Goal: Information Seeking & Learning: Learn about a topic

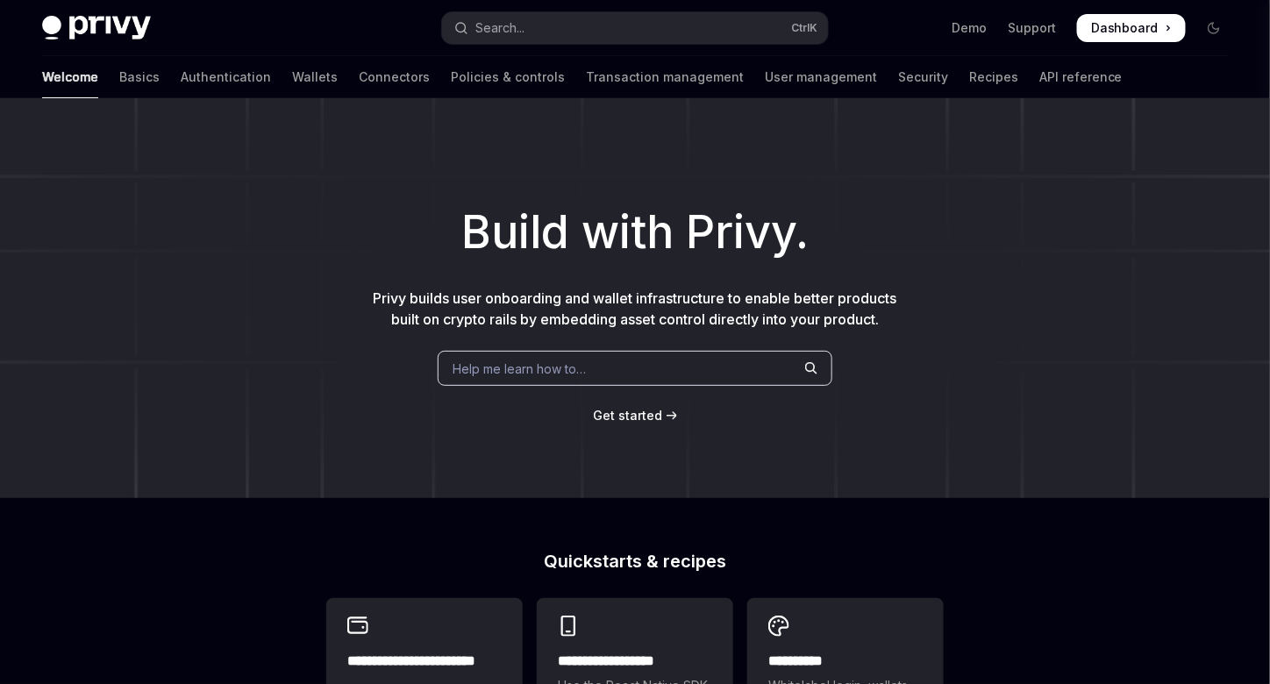
click at [983, 26] on link "Demo" at bounding box center [969, 28] width 35 height 18
click at [181, 86] on link "Authentication" at bounding box center [226, 77] width 90 height 42
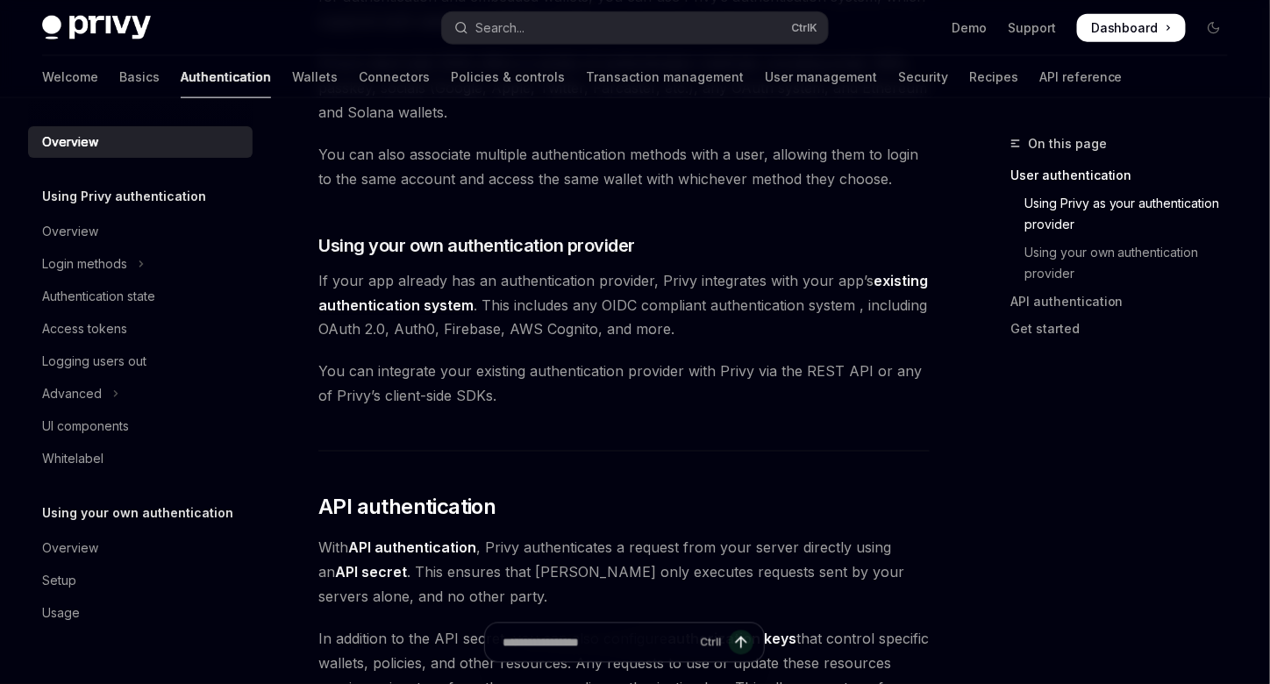
scroll to position [789, 0]
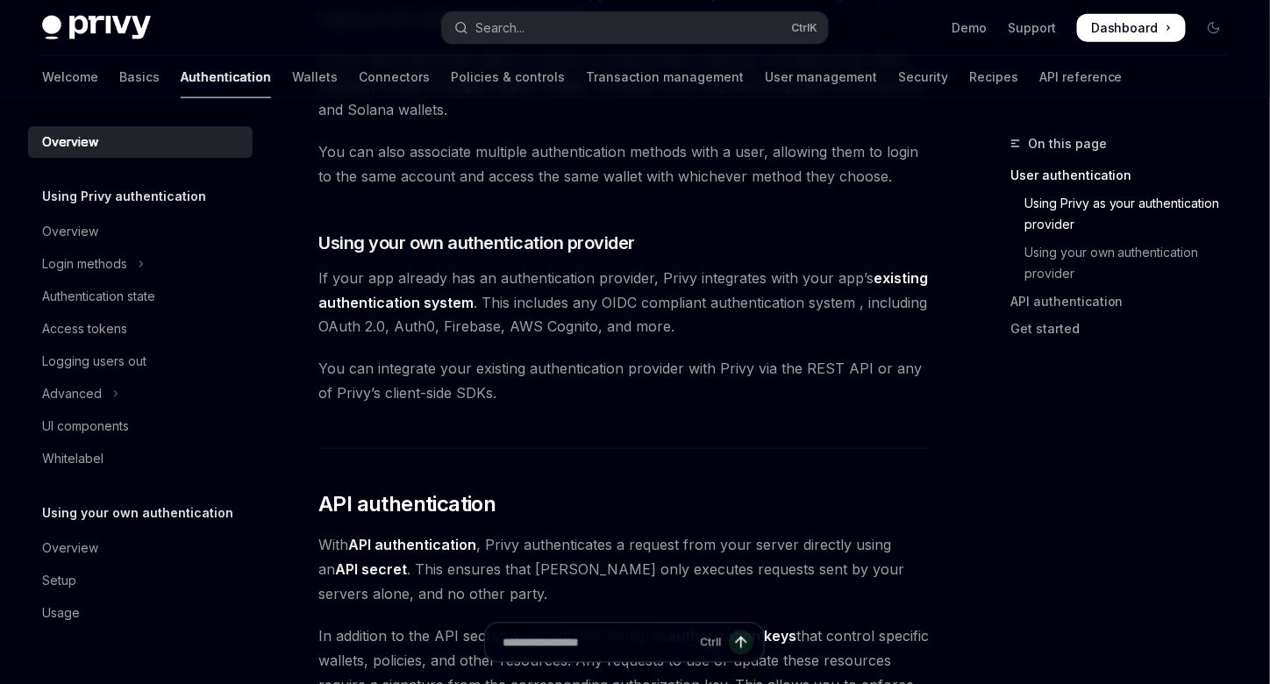
click at [509, 275] on span "If your app already has an authentication provider, Privy integrates with your …" at bounding box center [623, 303] width 611 height 74
click at [576, 303] on span "If your app already has an authentication provider, Privy integrates with your …" at bounding box center [623, 303] width 611 height 74
click at [587, 319] on span "If your app already has an authentication provider, Privy integrates with your …" at bounding box center [623, 303] width 611 height 74
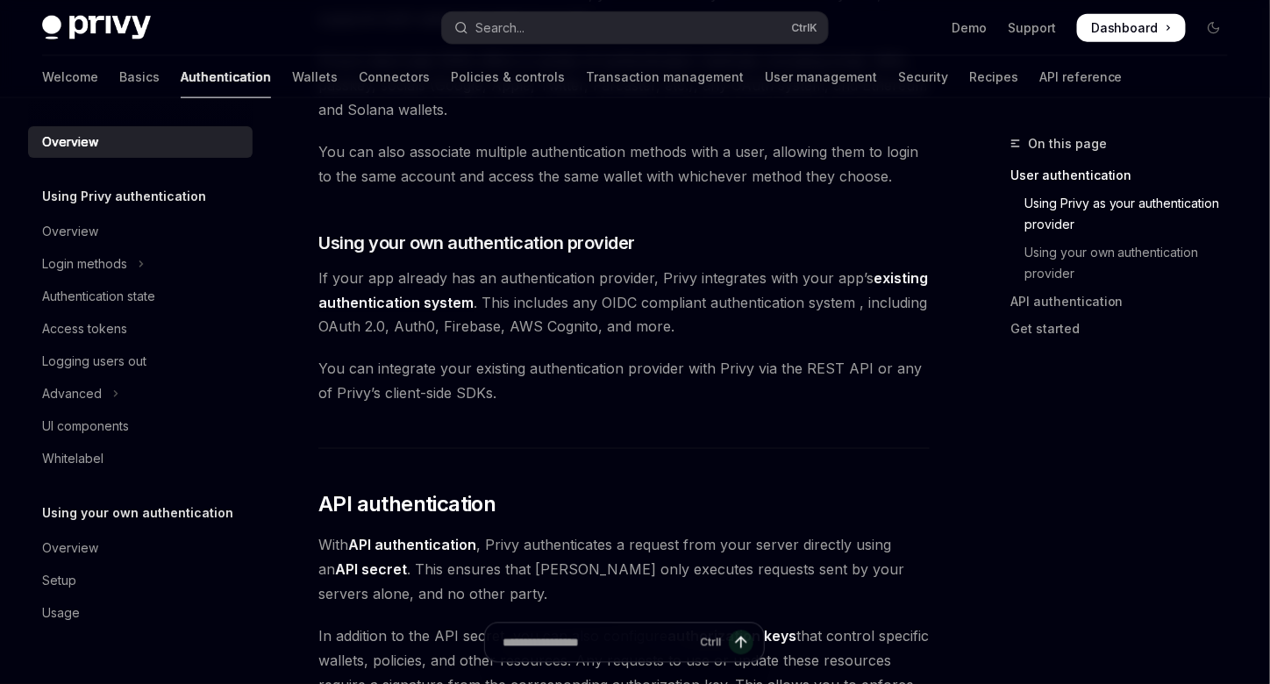
click at [577, 303] on span "If your app already has an authentication provider, Privy integrates with your …" at bounding box center [623, 303] width 611 height 74
click at [576, 321] on span "If your app already has an authentication provider, Privy integrates with your …" at bounding box center [623, 303] width 611 height 74
click at [558, 305] on span "If your app already has an authentication provider, Privy integrates with your …" at bounding box center [623, 303] width 611 height 74
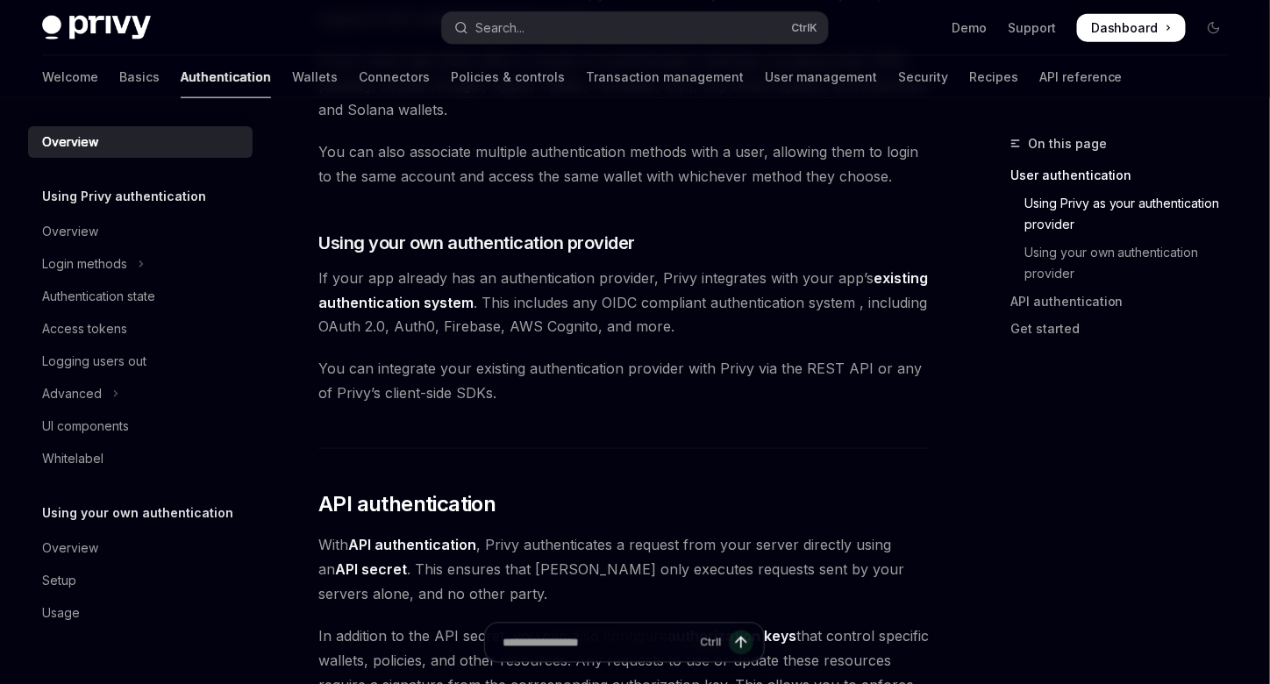
click at [569, 332] on span "If your app already has an authentication provider, Privy integrates with your …" at bounding box center [623, 303] width 611 height 74
click at [674, 385] on span "You can integrate your existing authentication provider with Privy via the REST…" at bounding box center [623, 381] width 611 height 49
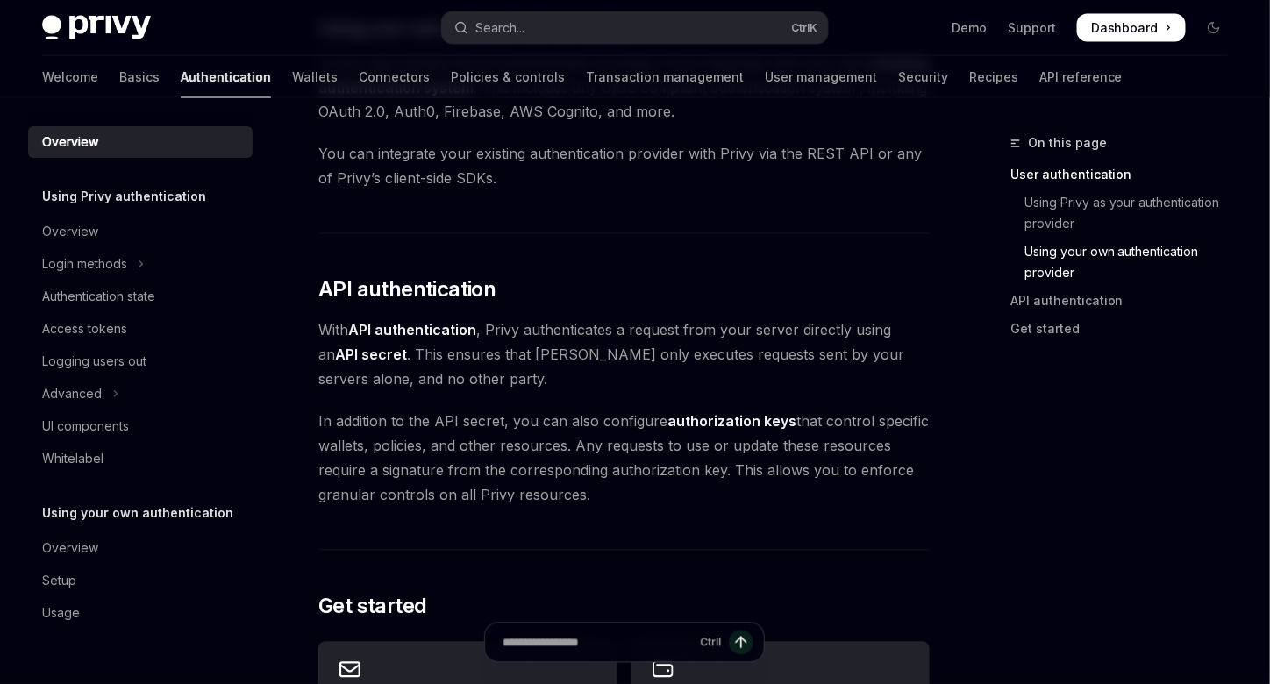
scroll to position [1140, 0]
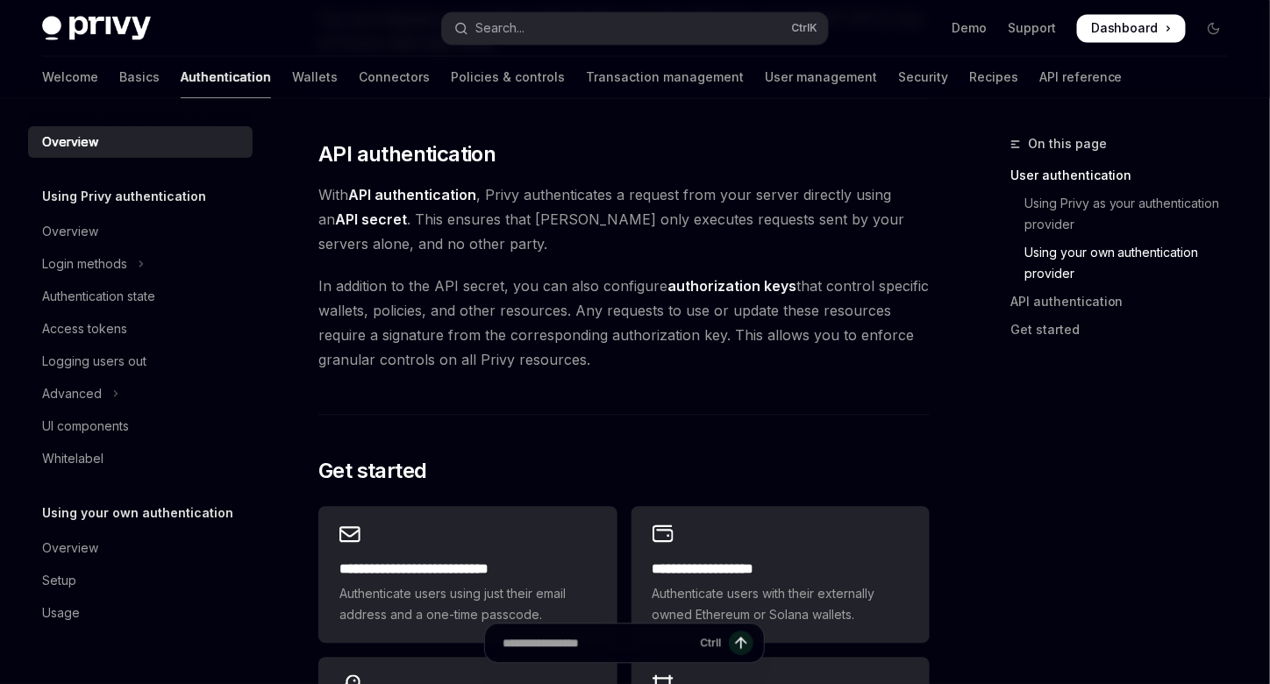
click at [91, 265] on div "Login methods" at bounding box center [84, 263] width 85 height 21
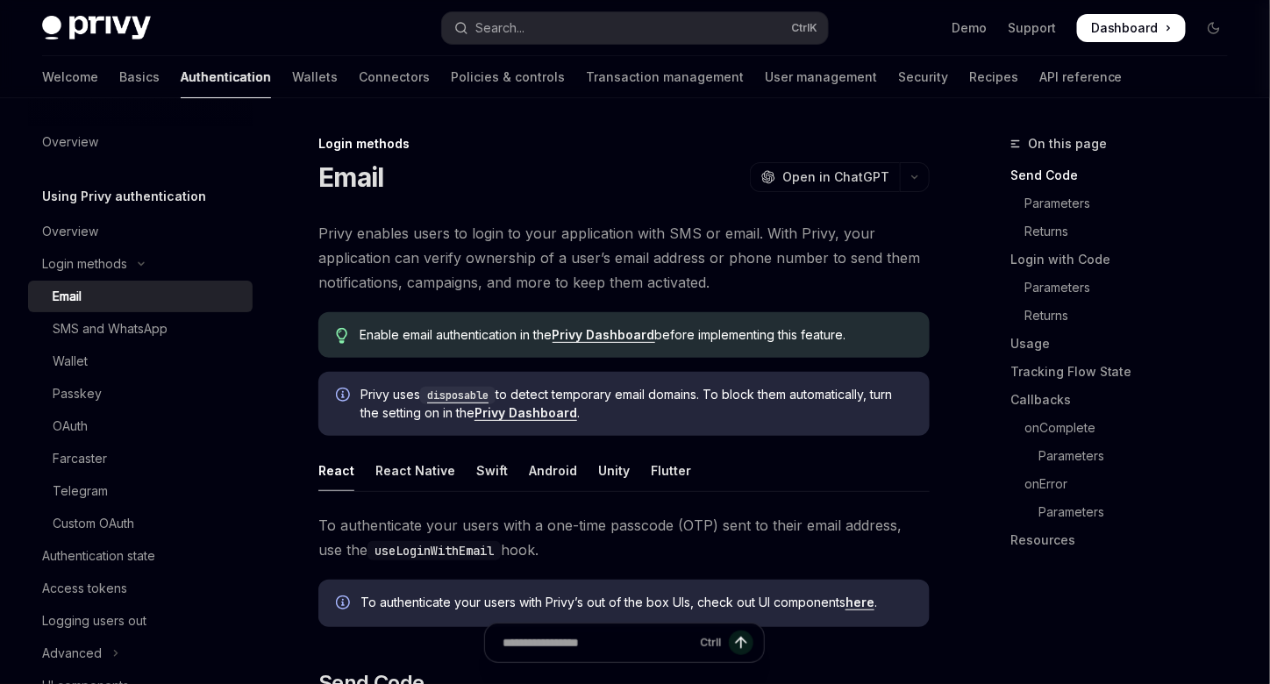
click at [92, 556] on div "Authentication state" at bounding box center [98, 556] width 113 height 21
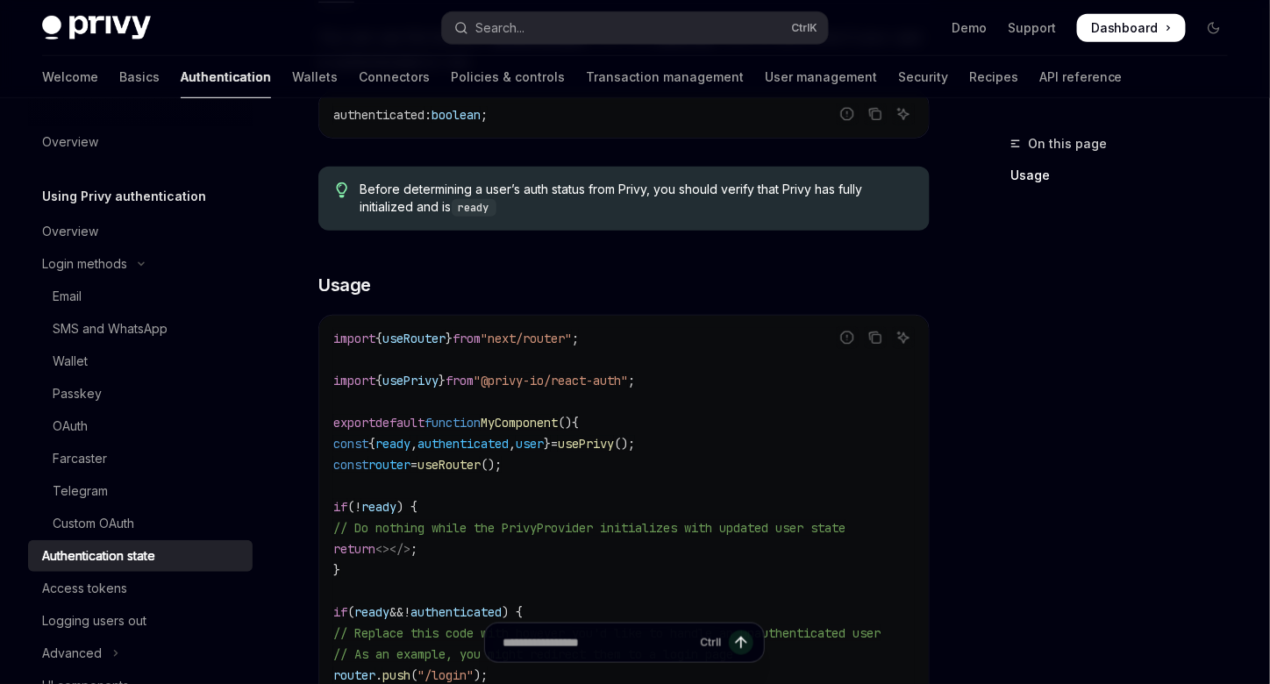
scroll to position [88, 0]
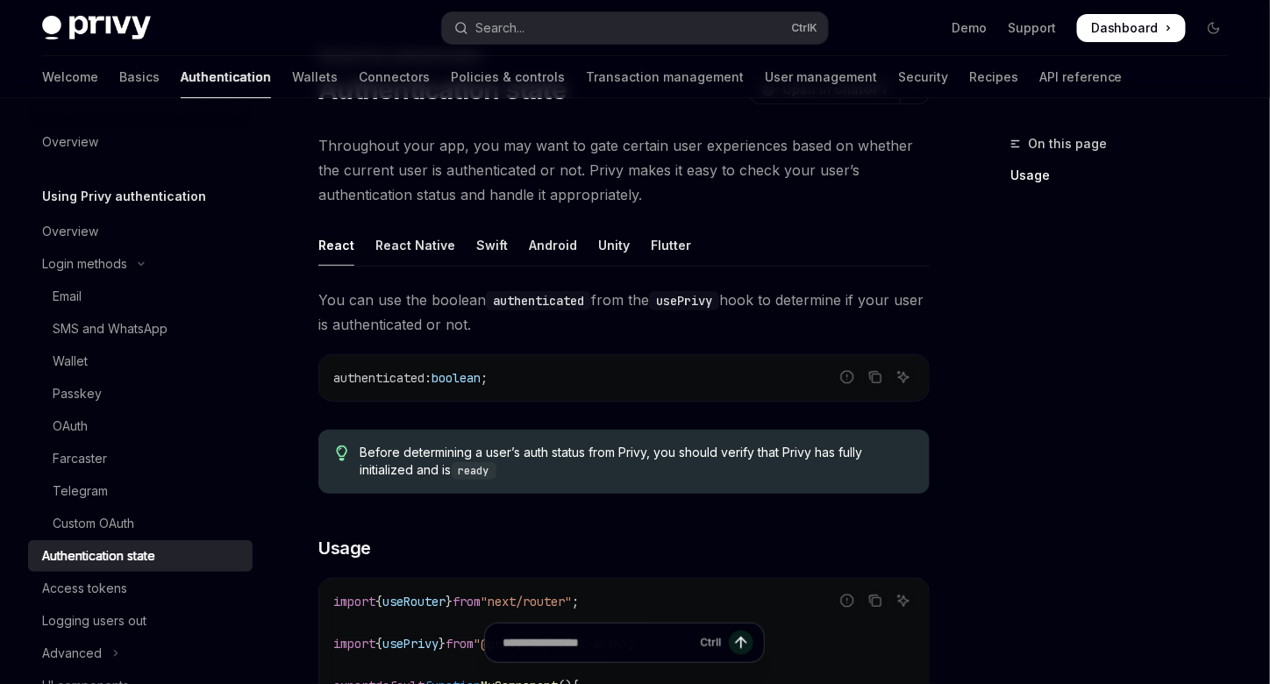
click at [418, 240] on div "React Native" at bounding box center [415, 245] width 80 height 41
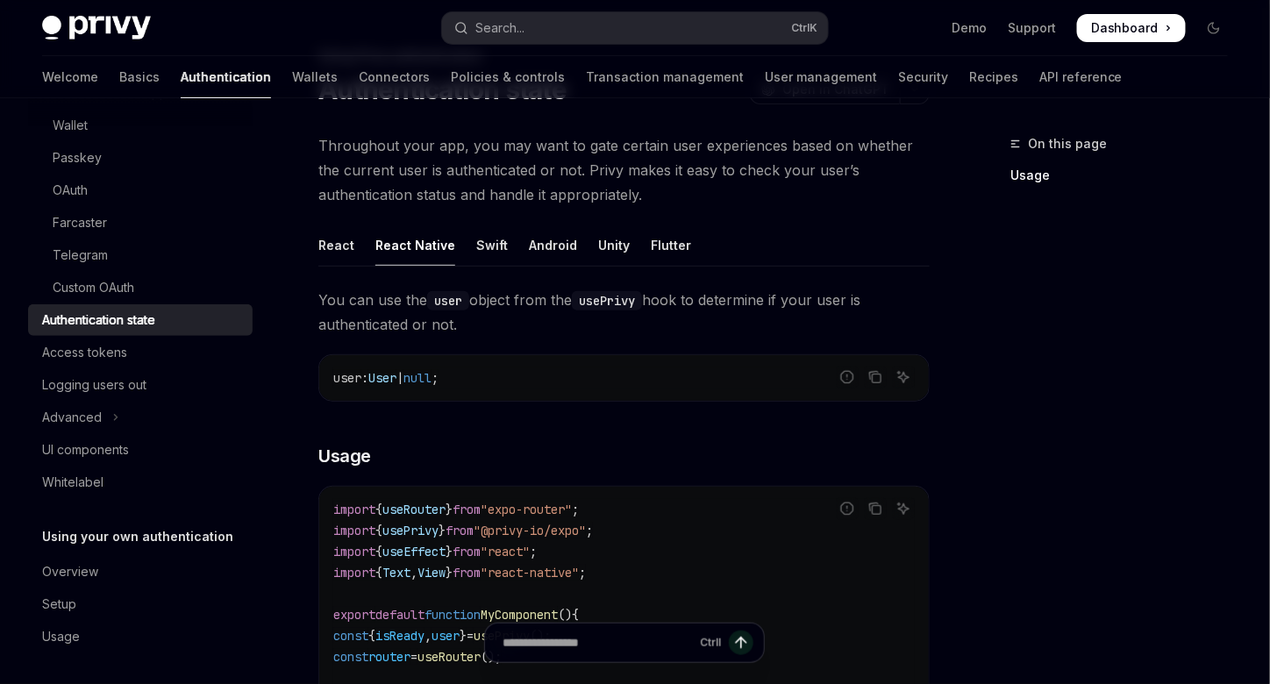
scroll to position [239, 0]
click at [136, 375] on div "Logging users out" at bounding box center [94, 381] width 104 height 21
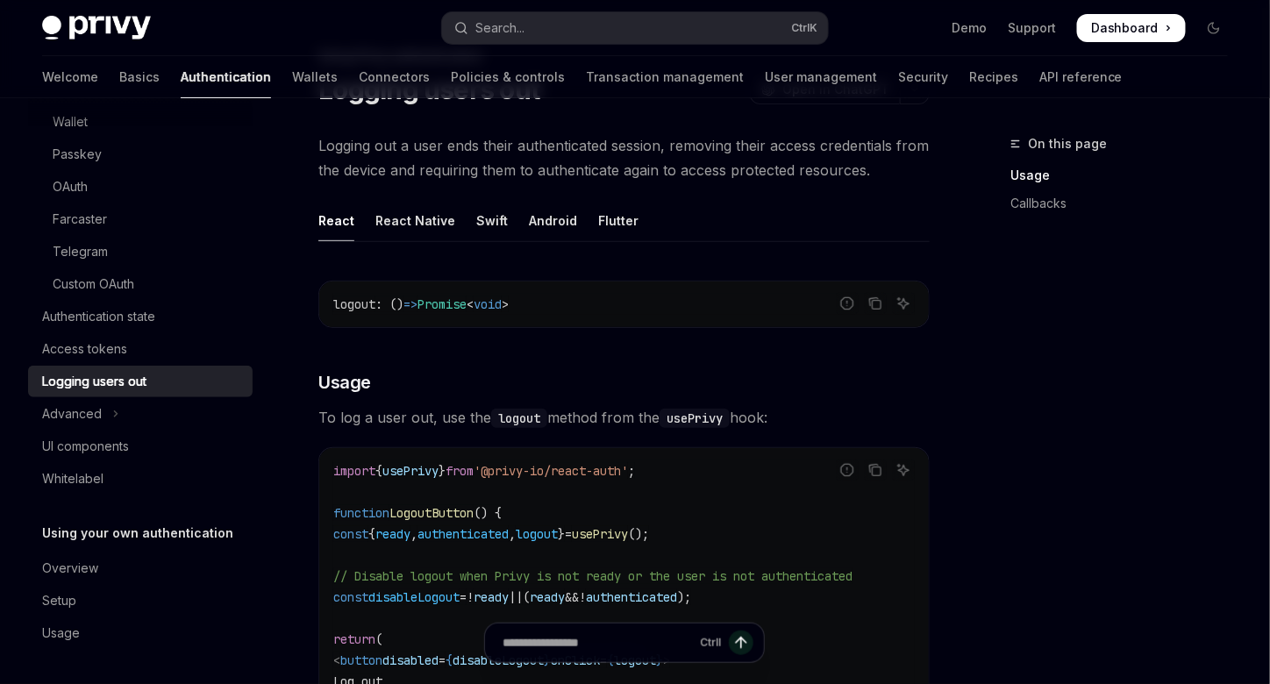
click at [128, 350] on div "Access tokens" at bounding box center [142, 349] width 200 height 21
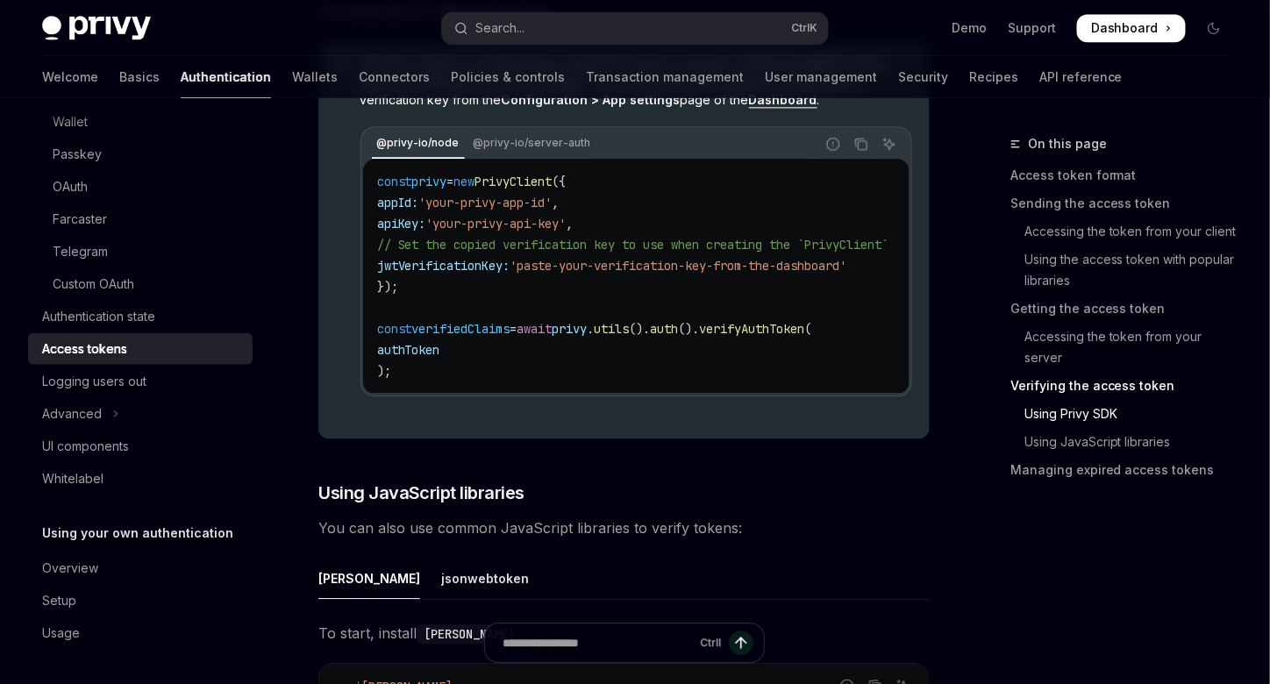
scroll to position [3860, 0]
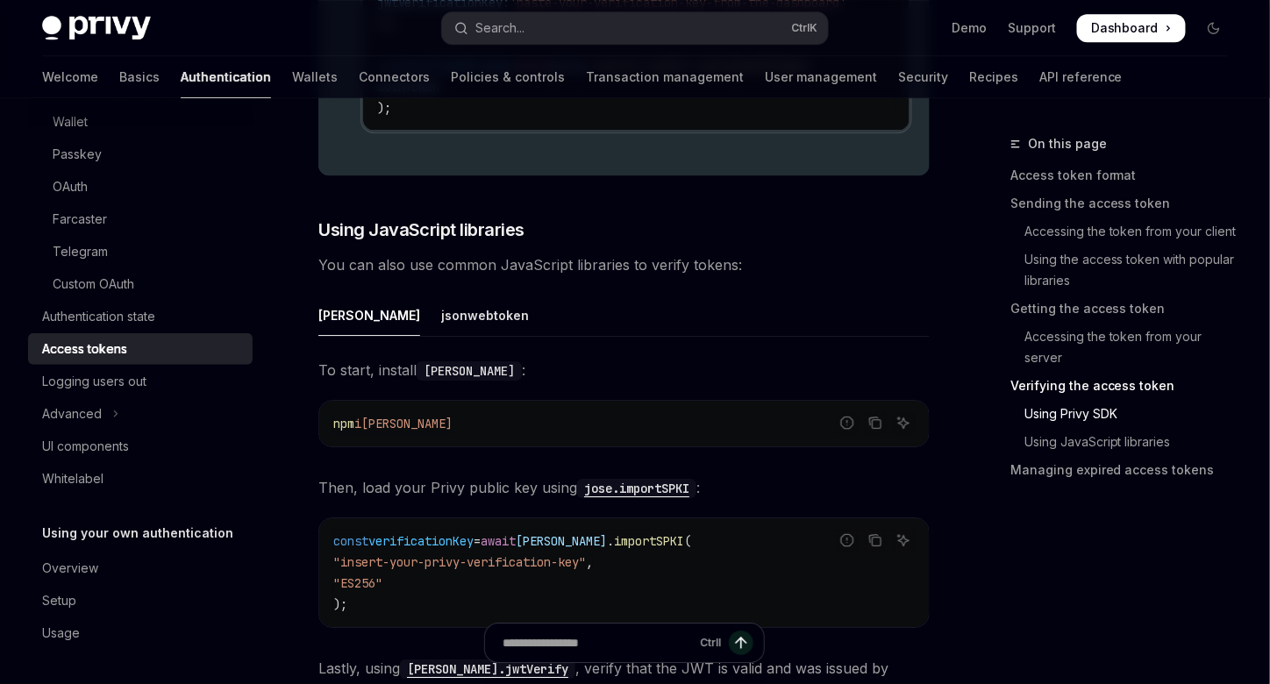
click at [100, 570] on div "Overview" at bounding box center [142, 568] width 200 height 21
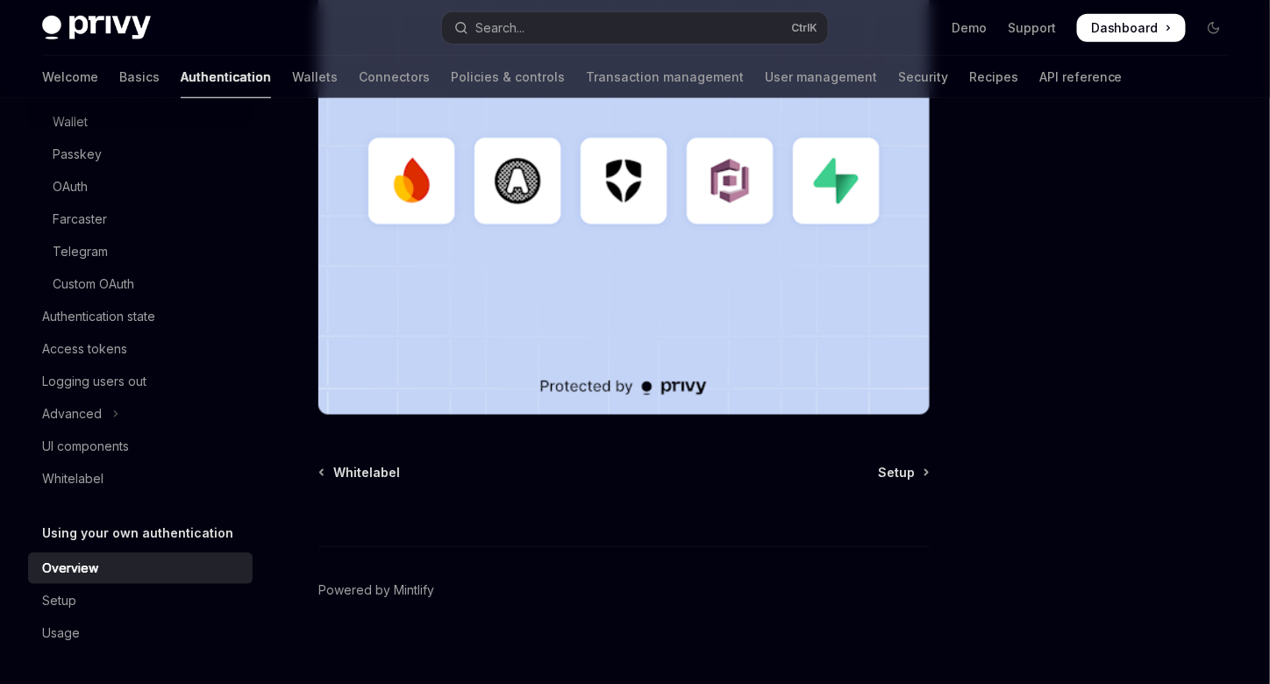
scroll to position [561, 0]
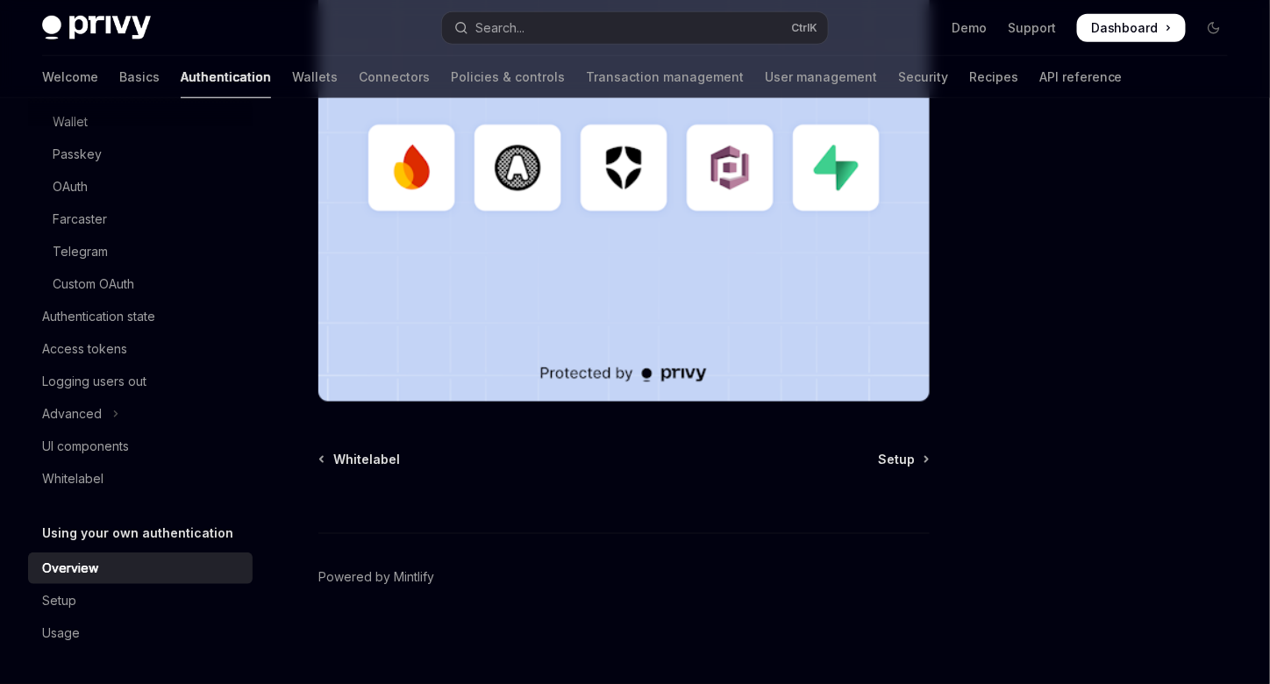
click at [60, 592] on div "Setup" at bounding box center [59, 600] width 34 height 21
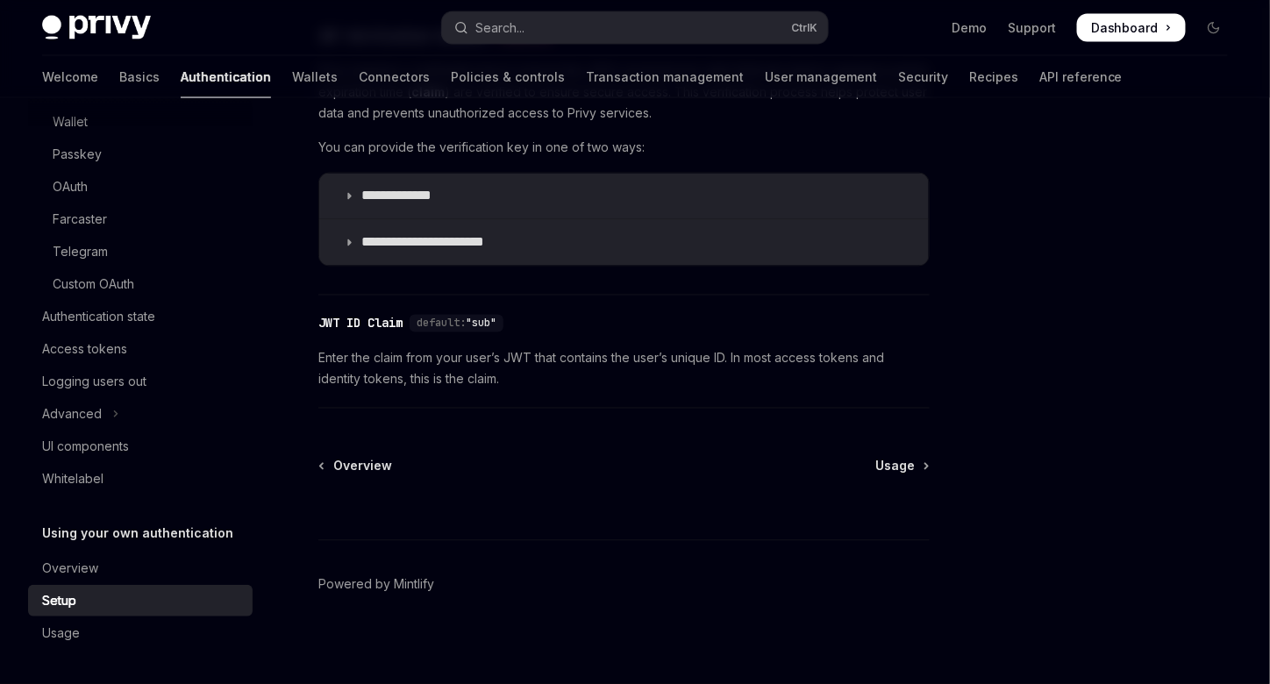
scroll to position [966, 0]
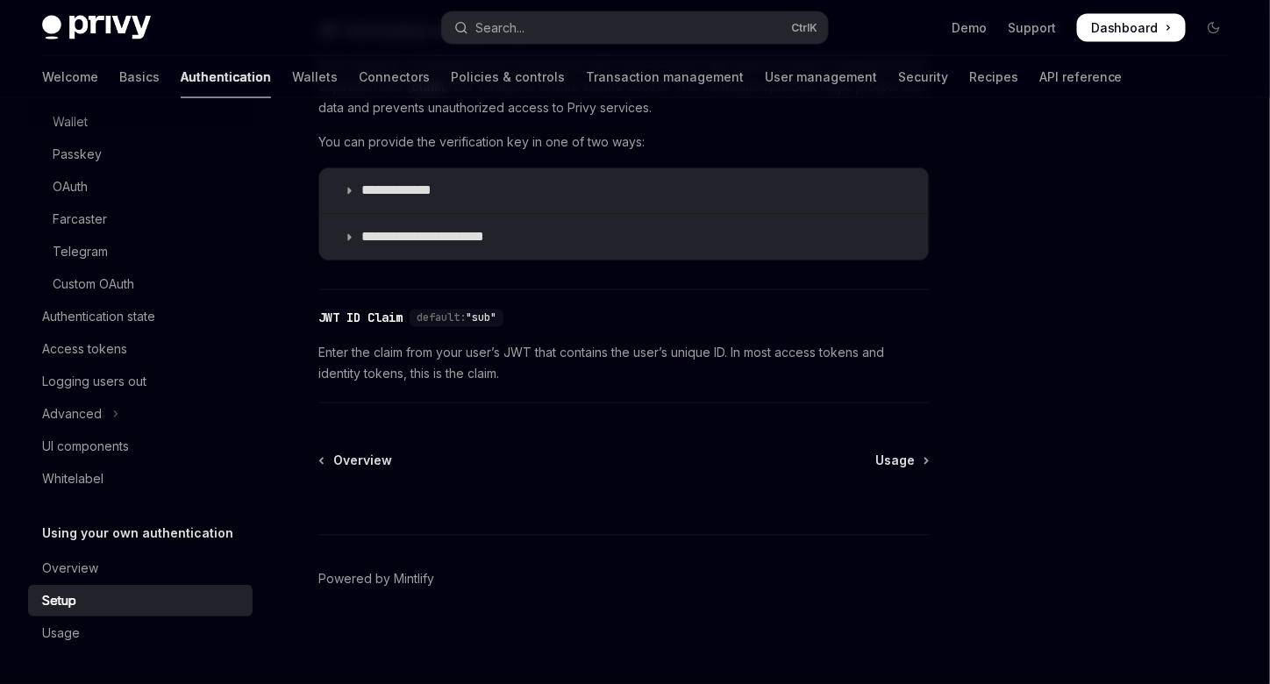
click at [292, 79] on link "Wallets" at bounding box center [315, 77] width 46 height 42
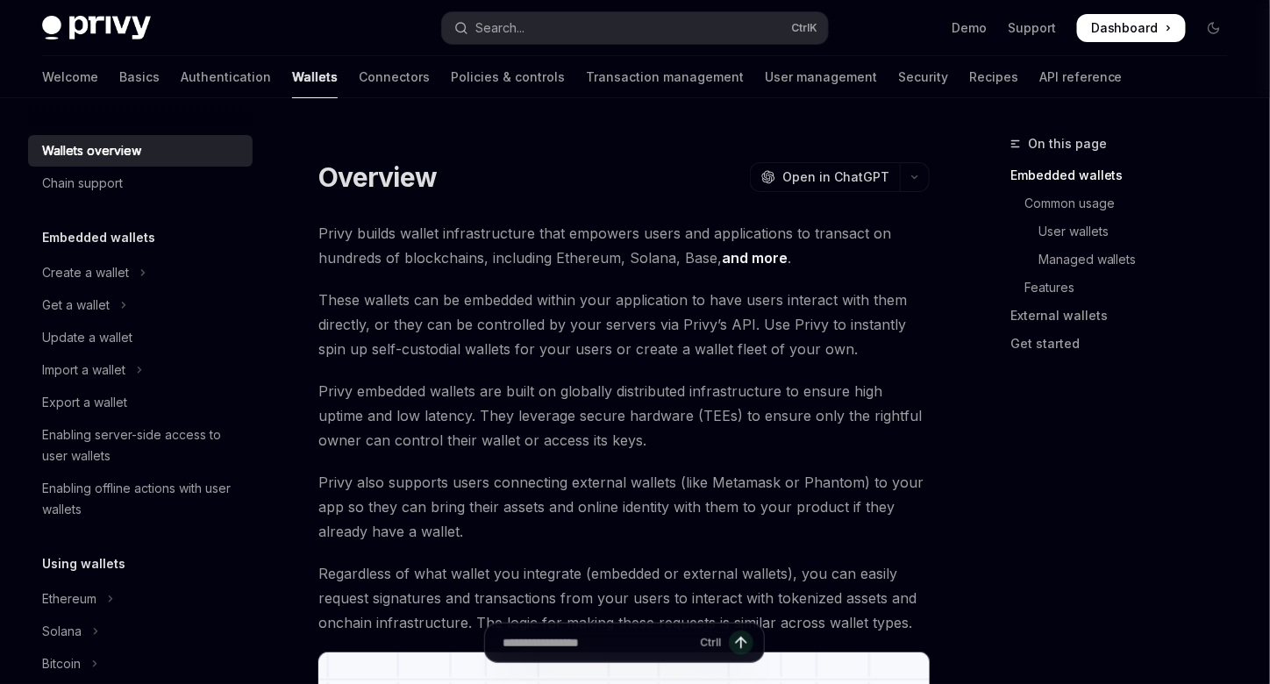
click at [359, 87] on link "Connectors" at bounding box center [394, 77] width 71 height 42
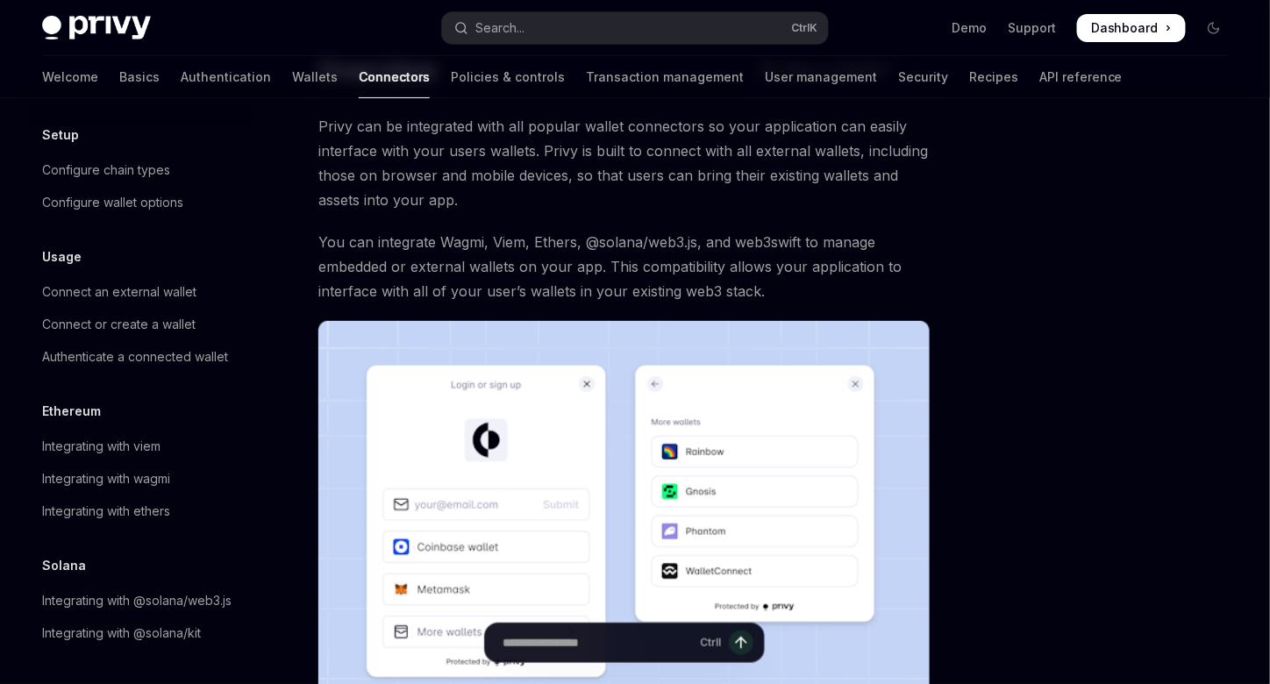
scroll to position [175, 0]
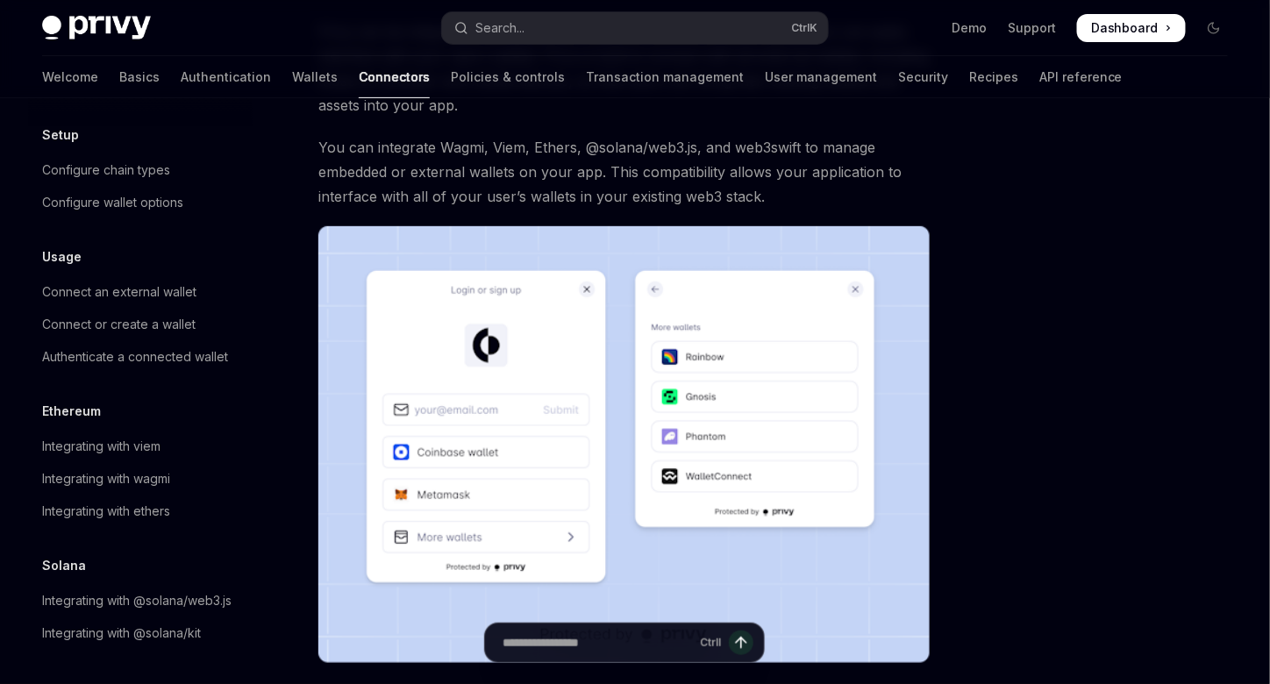
click at [184, 71] on link "Authentication" at bounding box center [226, 77] width 90 height 42
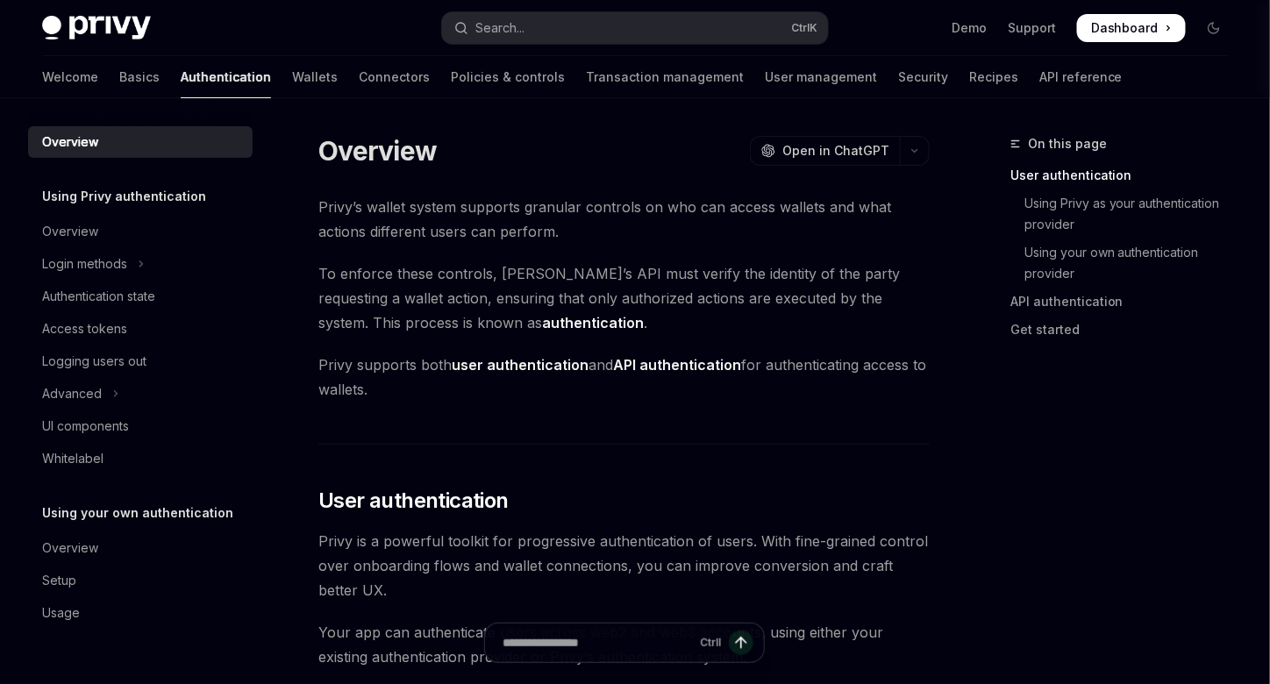
click at [181, 75] on link "Authentication" at bounding box center [226, 77] width 90 height 42
click at [765, 68] on link "User management" at bounding box center [821, 77] width 112 height 42
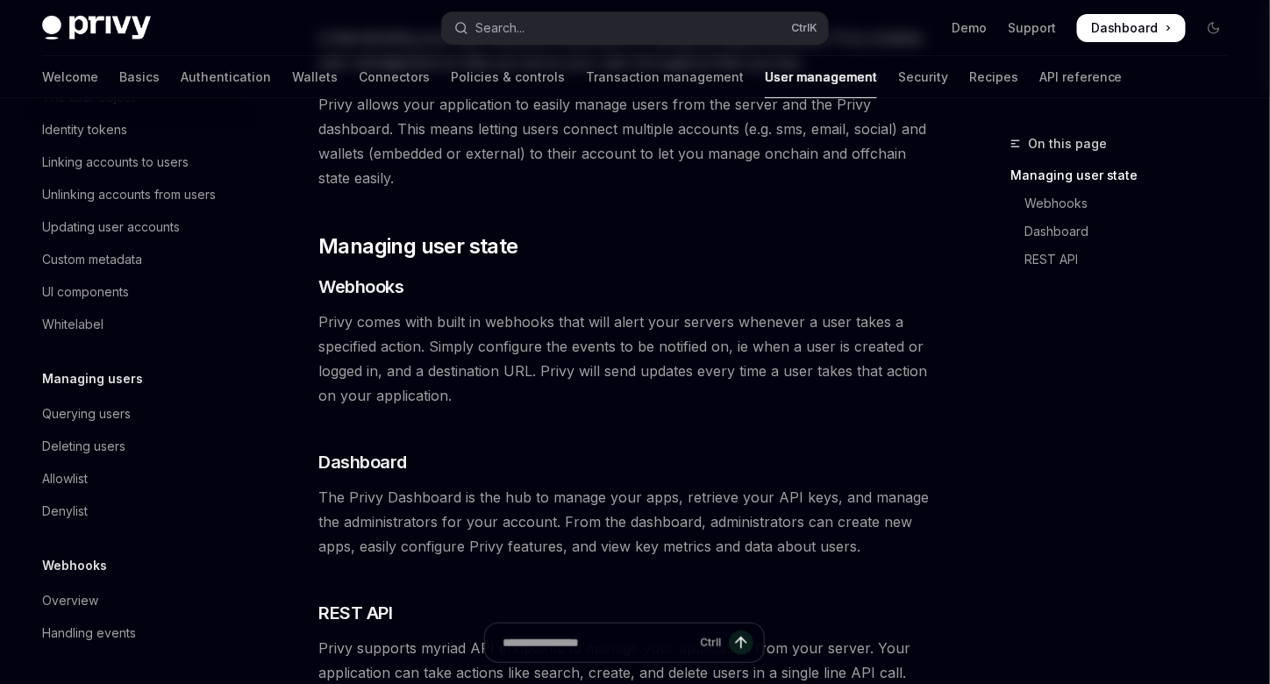
scroll to position [175, 0]
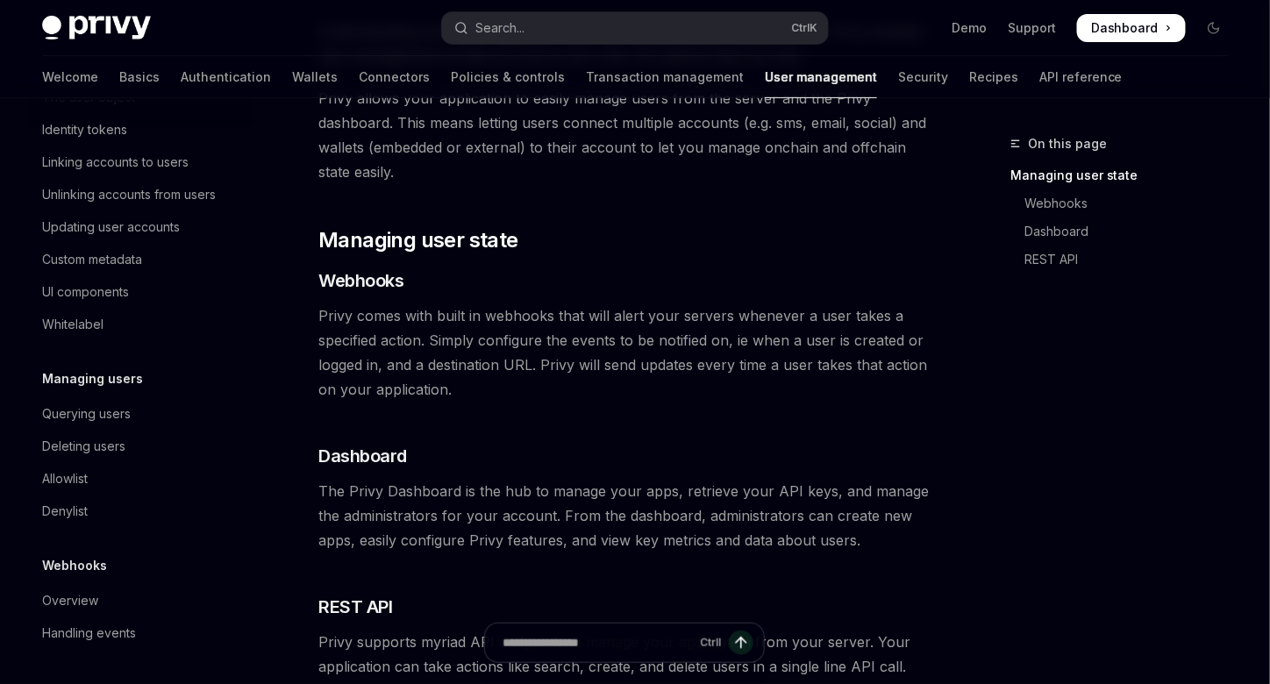
click at [119, 73] on link "Basics" at bounding box center [139, 77] width 40 height 42
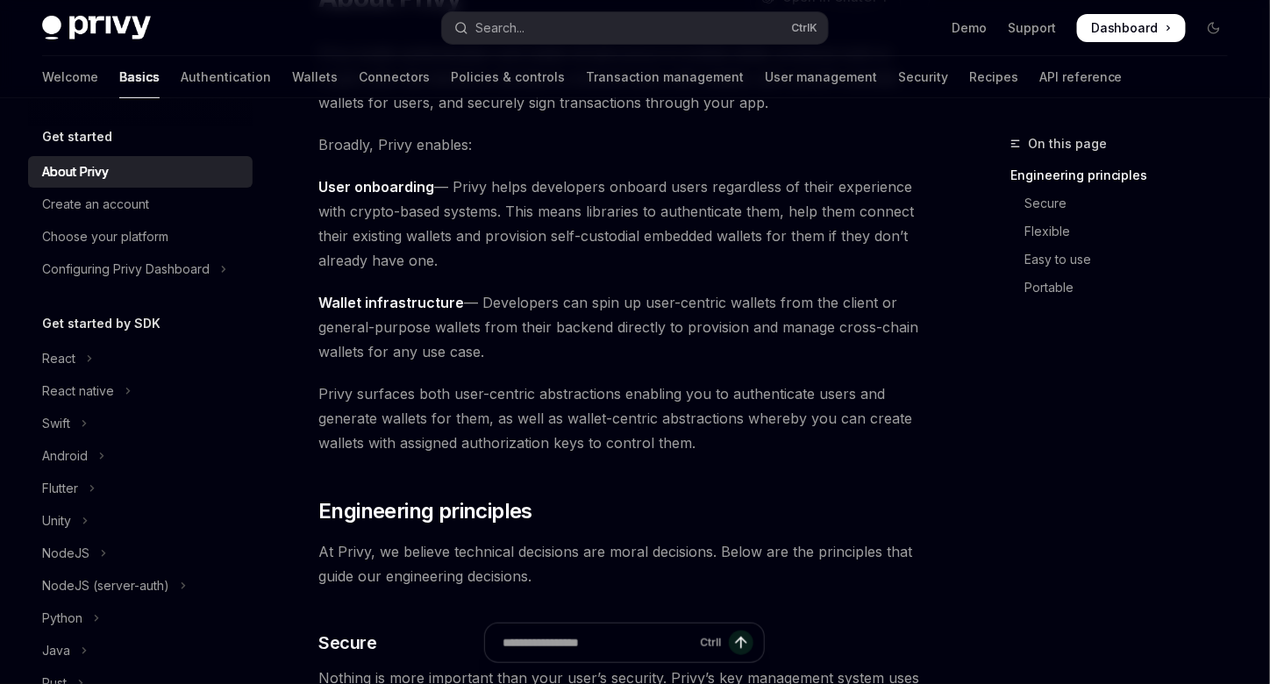
scroll to position [175, 0]
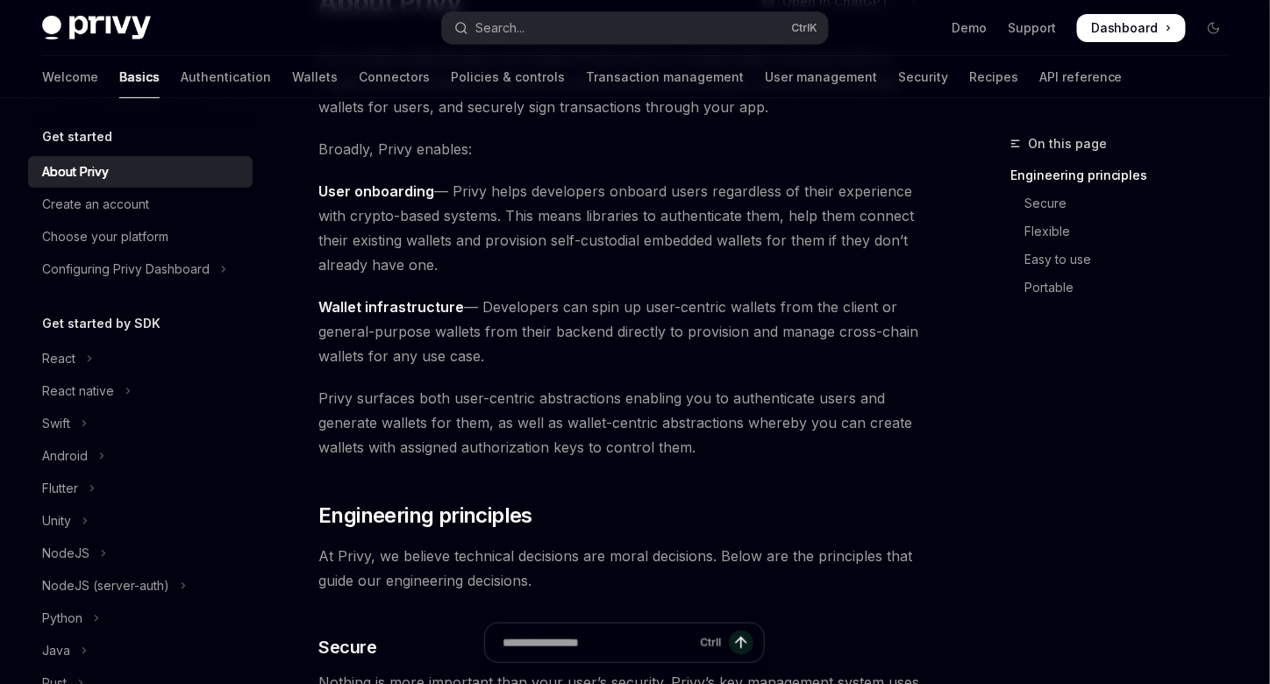
click at [449, 213] on span "User onboarding — Privy helps developers onboard users regardless of their expe…" at bounding box center [623, 228] width 611 height 98
click at [461, 231] on span "User onboarding — Privy helps developers onboard users regardless of their expe…" at bounding box center [623, 228] width 611 height 98
click at [467, 262] on span "User onboarding — Privy helps developers onboard users regardless of their expe…" at bounding box center [623, 228] width 611 height 98
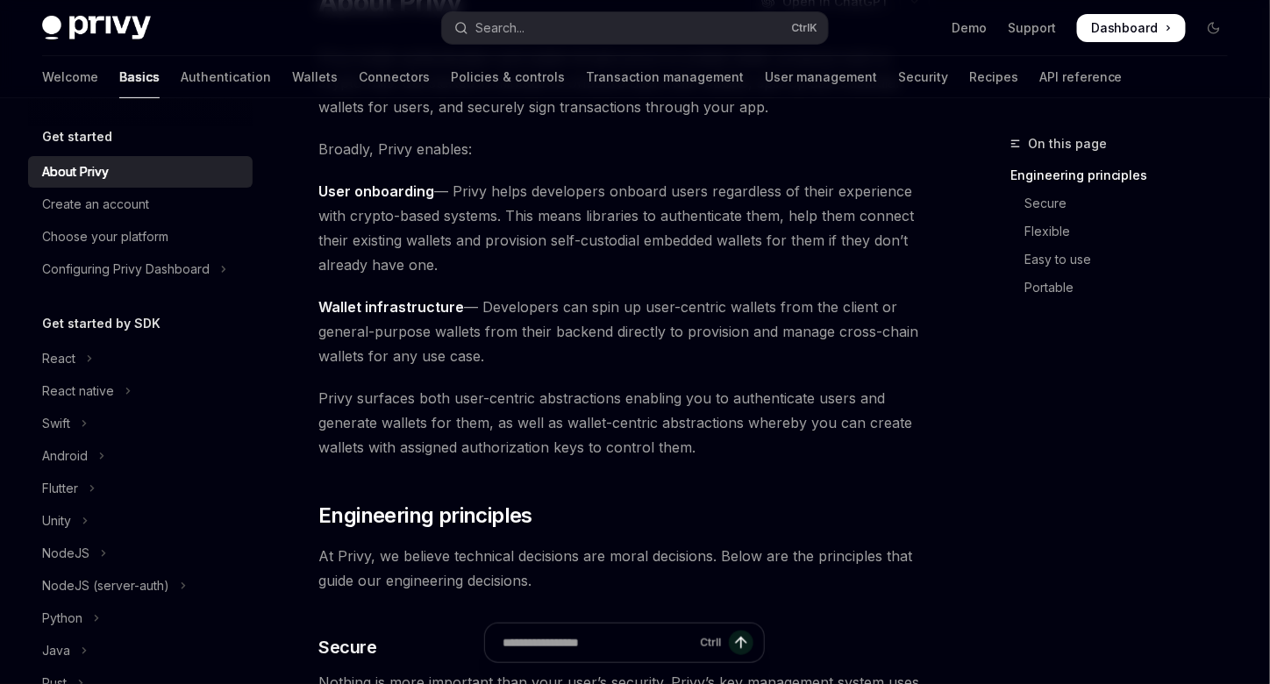
click at [478, 244] on span "User onboarding — Privy helps developers onboard users regardless of their expe…" at bounding box center [623, 228] width 611 height 98
click at [490, 276] on span "User onboarding — Privy helps developers onboard users regardless of their expe…" at bounding box center [623, 228] width 611 height 98
click at [510, 248] on span "User onboarding — Privy helps developers onboard users regardless of their expe…" at bounding box center [623, 228] width 611 height 98
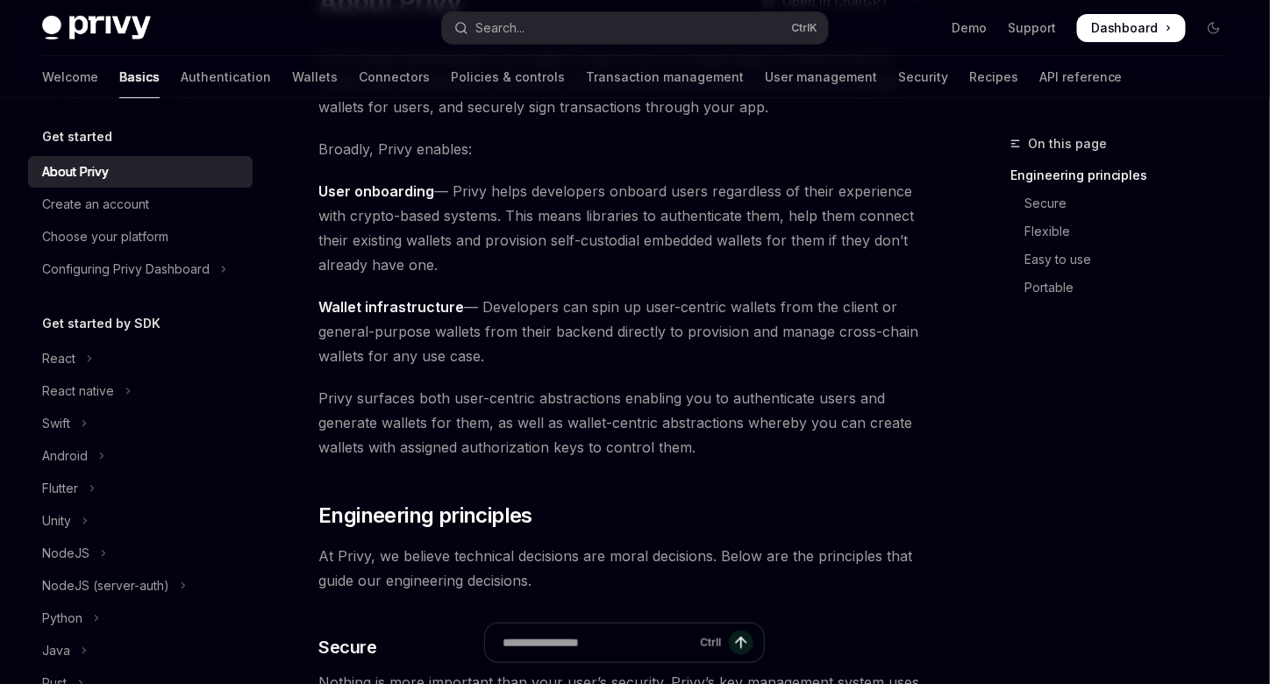
click at [514, 272] on span "User onboarding — Privy helps developers onboard users regardless of their expe…" at bounding box center [623, 228] width 611 height 98
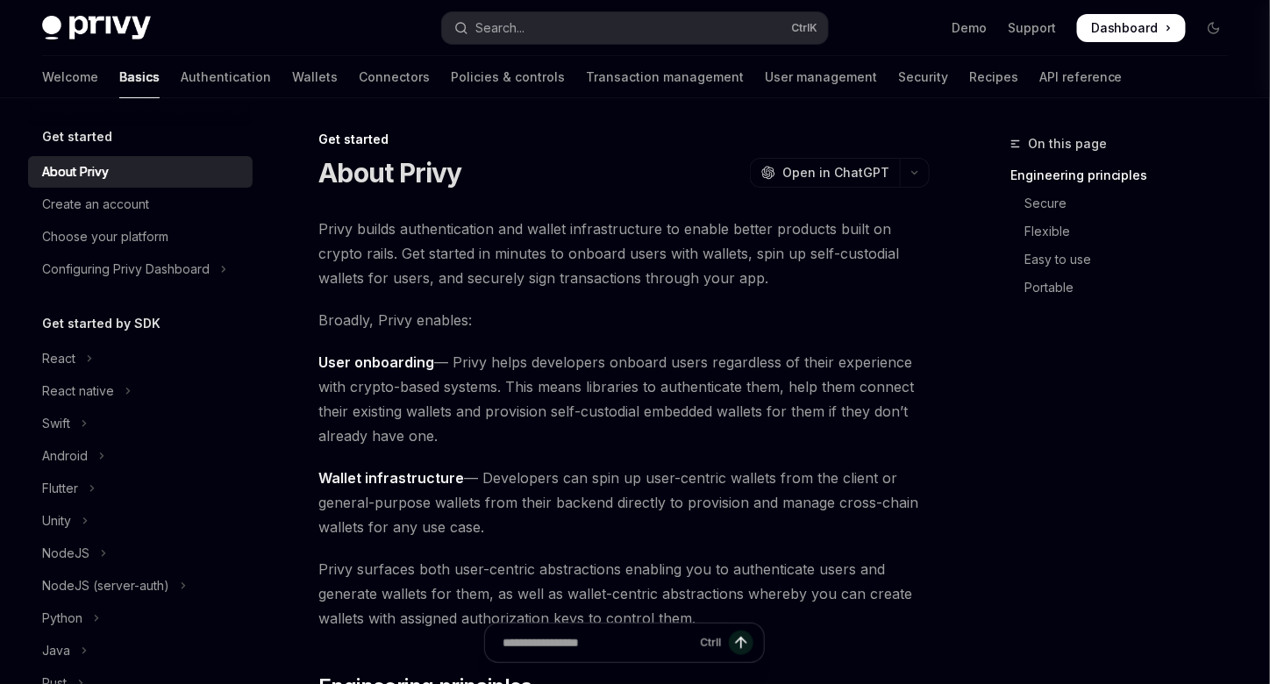
scroll to position [0, 0]
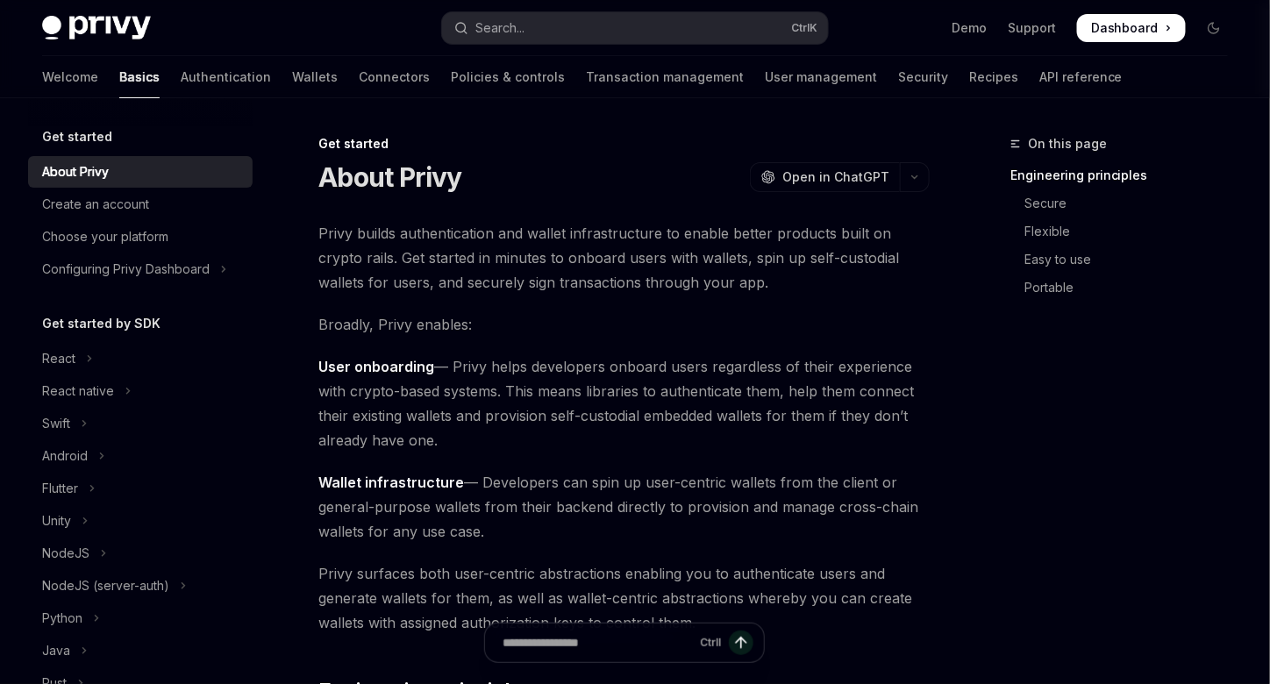
click at [567, 376] on span "User onboarding — Privy helps developers onboard users regardless of their expe…" at bounding box center [623, 403] width 611 height 98
click at [568, 368] on span "User onboarding — Privy helps developers onboard users regardless of their expe…" at bounding box center [623, 403] width 611 height 98
click at [581, 410] on span "User onboarding — Privy helps developers onboard users regardless of their expe…" at bounding box center [623, 403] width 611 height 98
click at [568, 399] on span "User onboarding — Privy helps developers onboard users regardless of their expe…" at bounding box center [623, 403] width 611 height 98
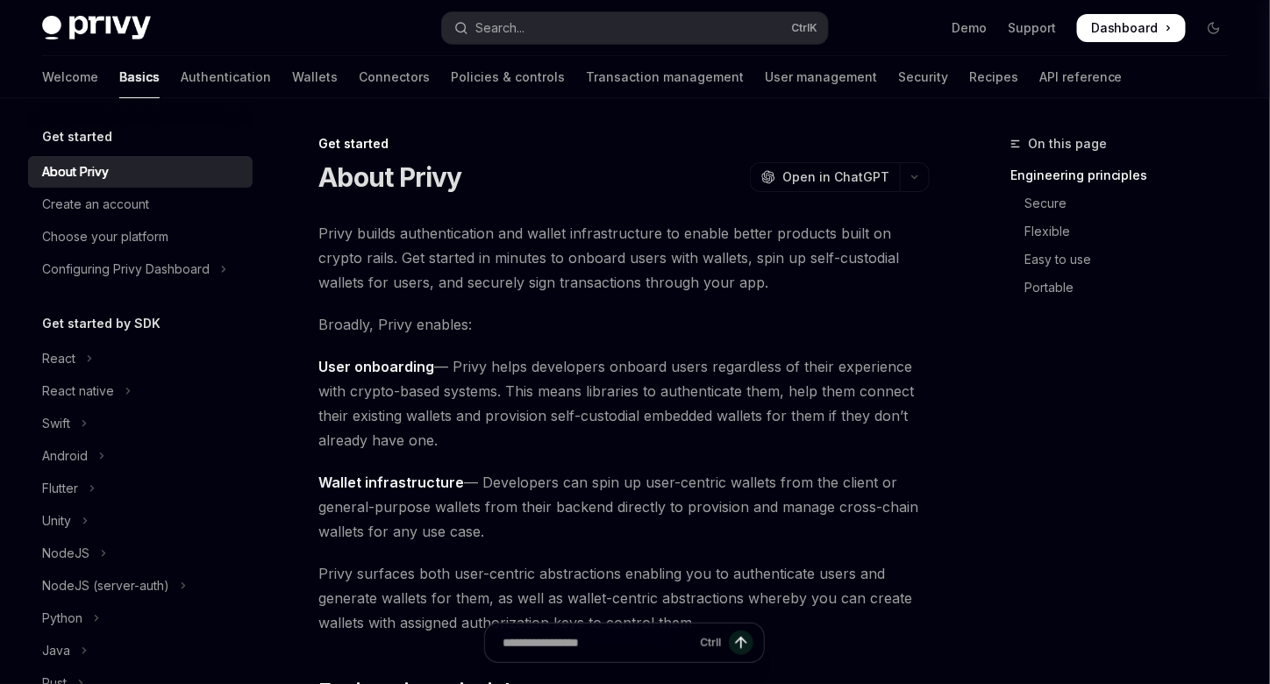
click at [568, 399] on span "User onboarding — Privy helps developers onboard users regardless of their expe…" at bounding box center [623, 403] width 611 height 98
click at [568, 396] on span "User onboarding — Privy helps developers onboard users regardless of their expe…" at bounding box center [623, 403] width 611 height 98
click at [589, 423] on span "User onboarding — Privy helps developers onboard users regardless of their expe…" at bounding box center [623, 403] width 611 height 98
click at [605, 416] on span "User onboarding — Privy helps developers onboard users regardless of their expe…" at bounding box center [623, 403] width 611 height 98
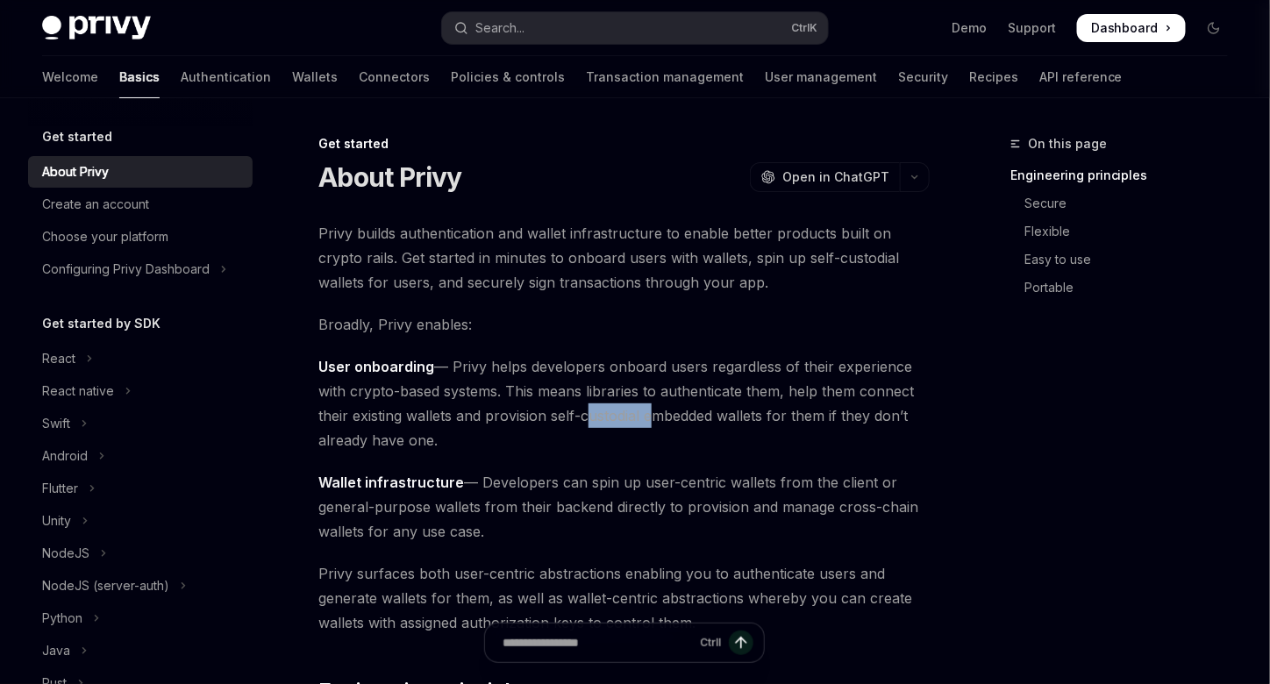
click at [605, 416] on span "User onboarding — Privy helps developers onboard users regardless of their expe…" at bounding box center [623, 403] width 611 height 98
click at [615, 392] on span "User onboarding — Privy helps developers onboard users regardless of their expe…" at bounding box center [623, 403] width 611 height 98
click at [599, 392] on span "User onboarding — Privy helps developers onboard users regardless of their expe…" at bounding box center [623, 403] width 611 height 98
click at [612, 431] on span "User onboarding — Privy helps developers onboard users regardless of their expe…" at bounding box center [623, 403] width 611 height 98
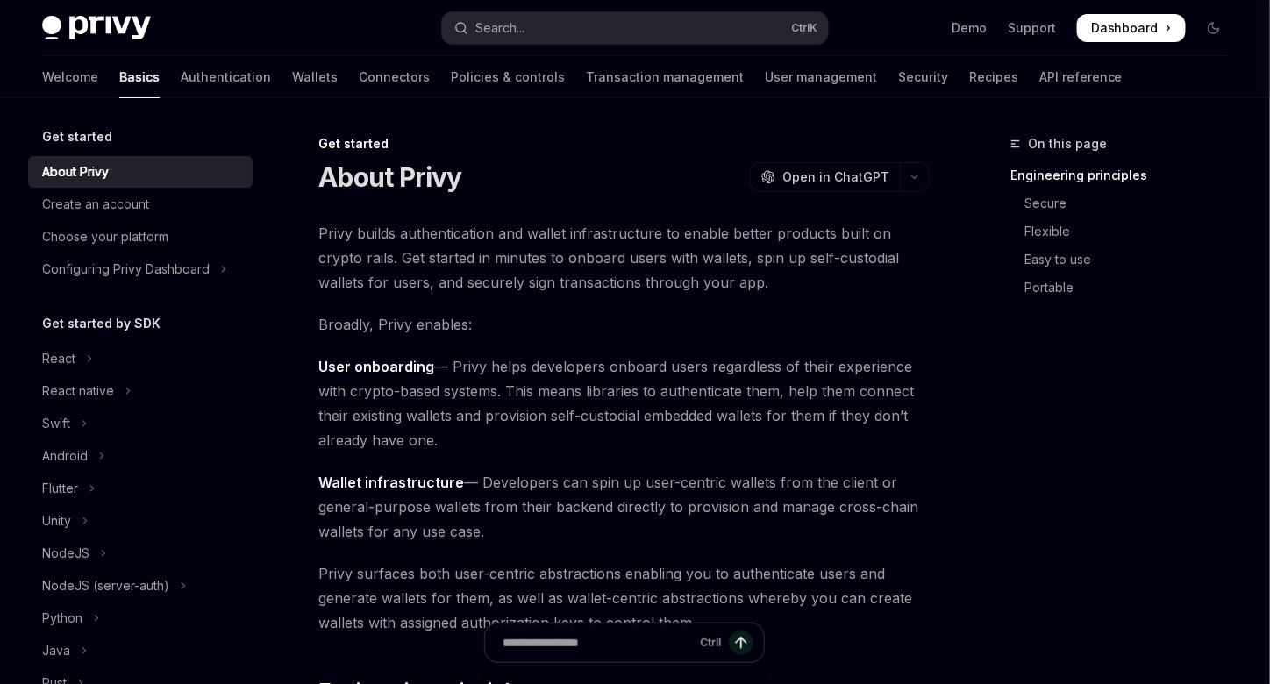
click at [618, 397] on span "User onboarding — Privy helps developers onboard users regardless of their expe…" at bounding box center [623, 403] width 611 height 98
click at [628, 436] on span "User onboarding — Privy helps developers onboard users regardless of their expe…" at bounding box center [623, 403] width 611 height 98
click at [611, 419] on span "User onboarding — Privy helps developers onboard users regardless of their expe…" at bounding box center [623, 403] width 611 height 98
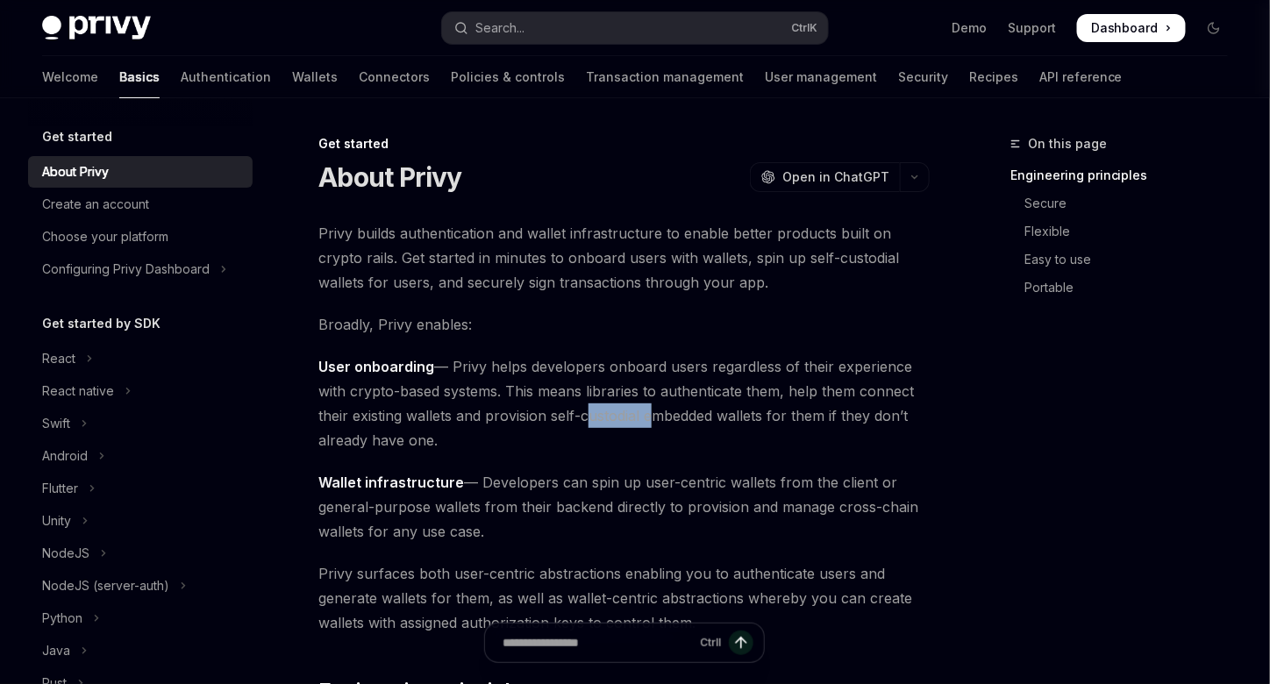
click at [637, 433] on span "User onboarding — Privy helps developers onboard users regardless of their expe…" at bounding box center [623, 403] width 611 height 98
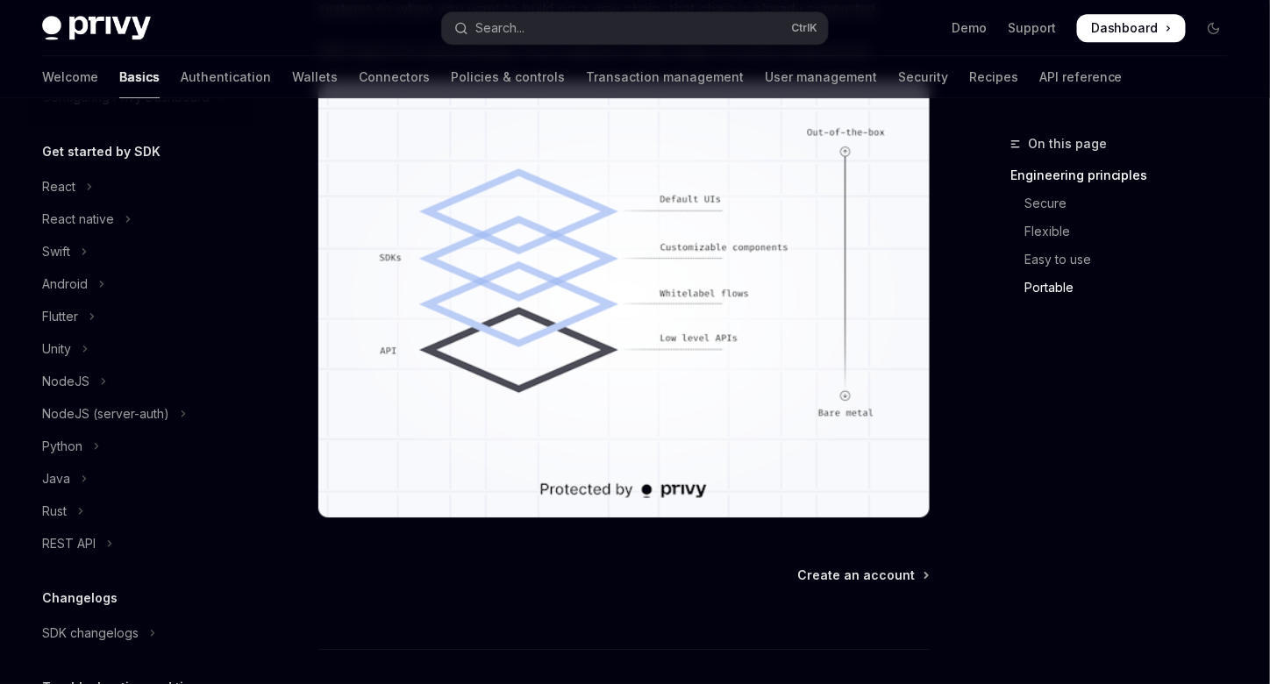
scroll to position [175, 0]
click at [96, 515] on button "Rust" at bounding box center [140, 508] width 225 height 32
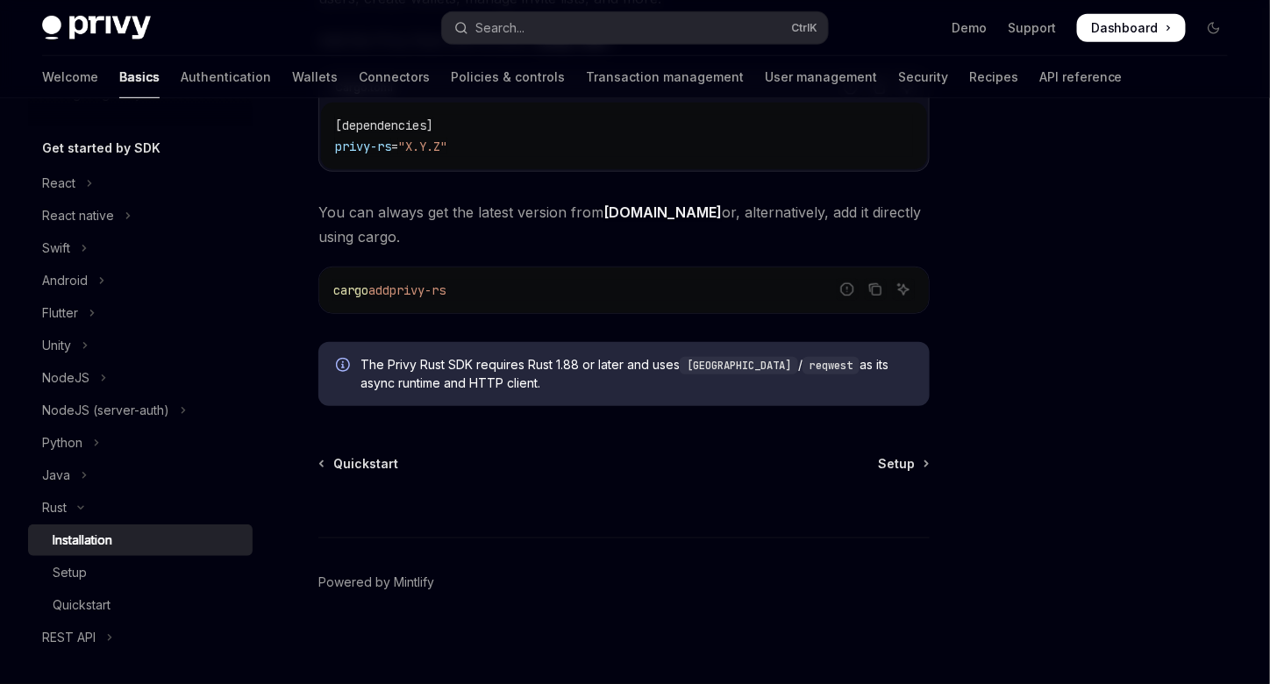
scroll to position [311, 0]
click at [896, 458] on span "Setup" at bounding box center [896, 462] width 37 height 18
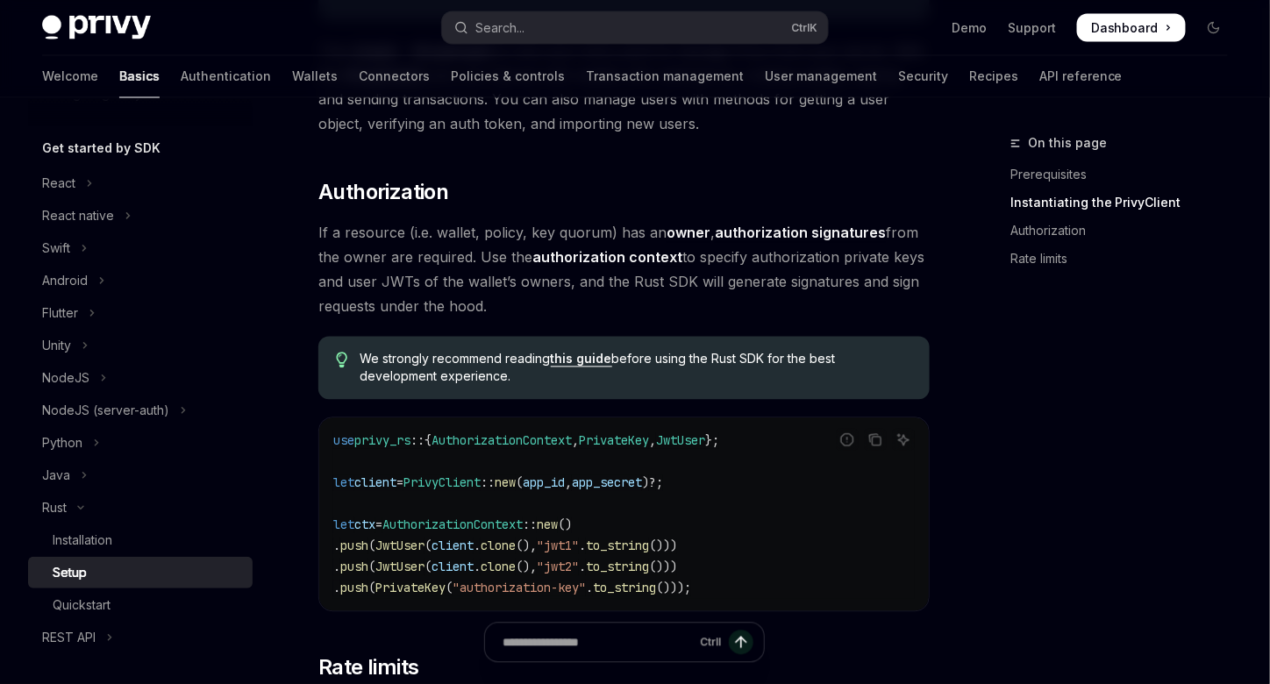
scroll to position [1403, 0]
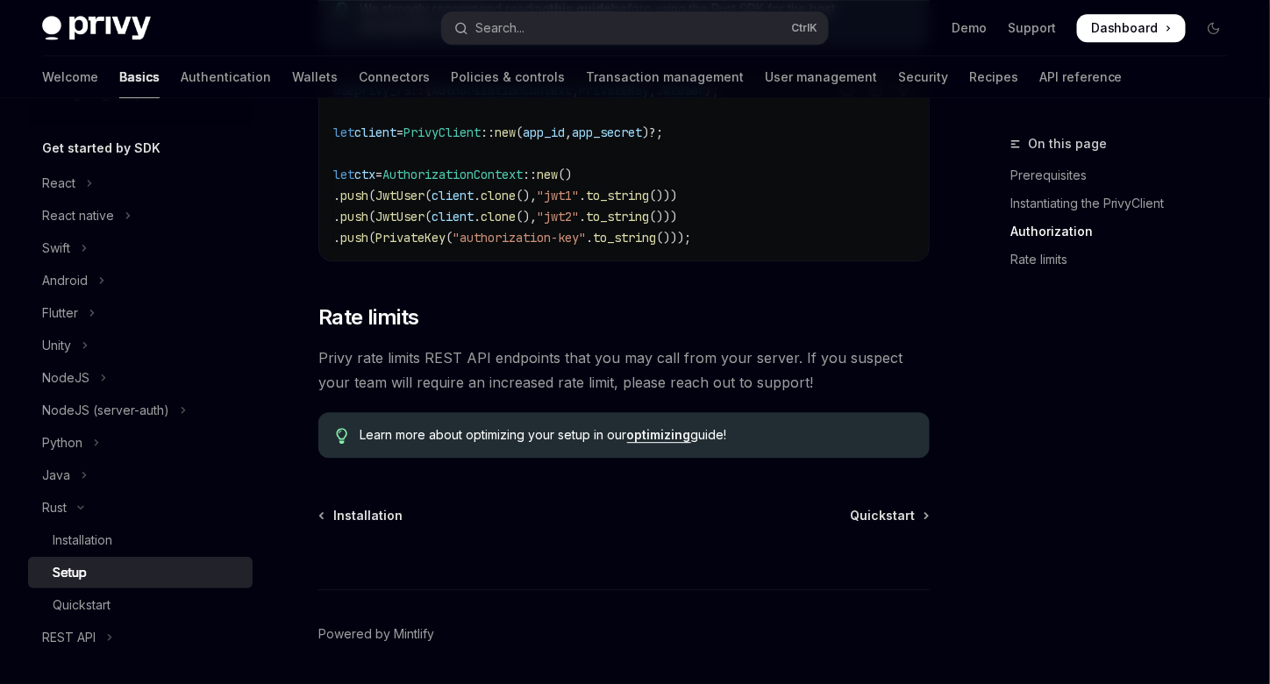
click at [885, 518] on span "Quickstart" at bounding box center [882, 516] width 65 height 18
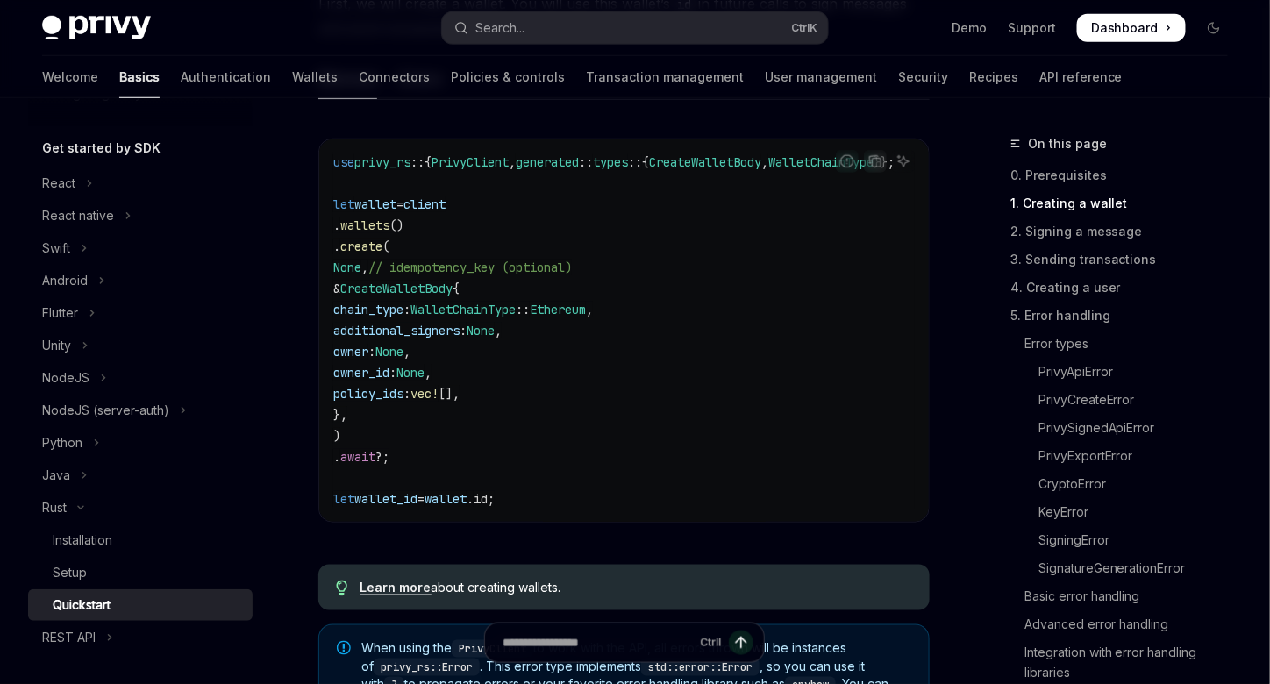
scroll to position [614, 0]
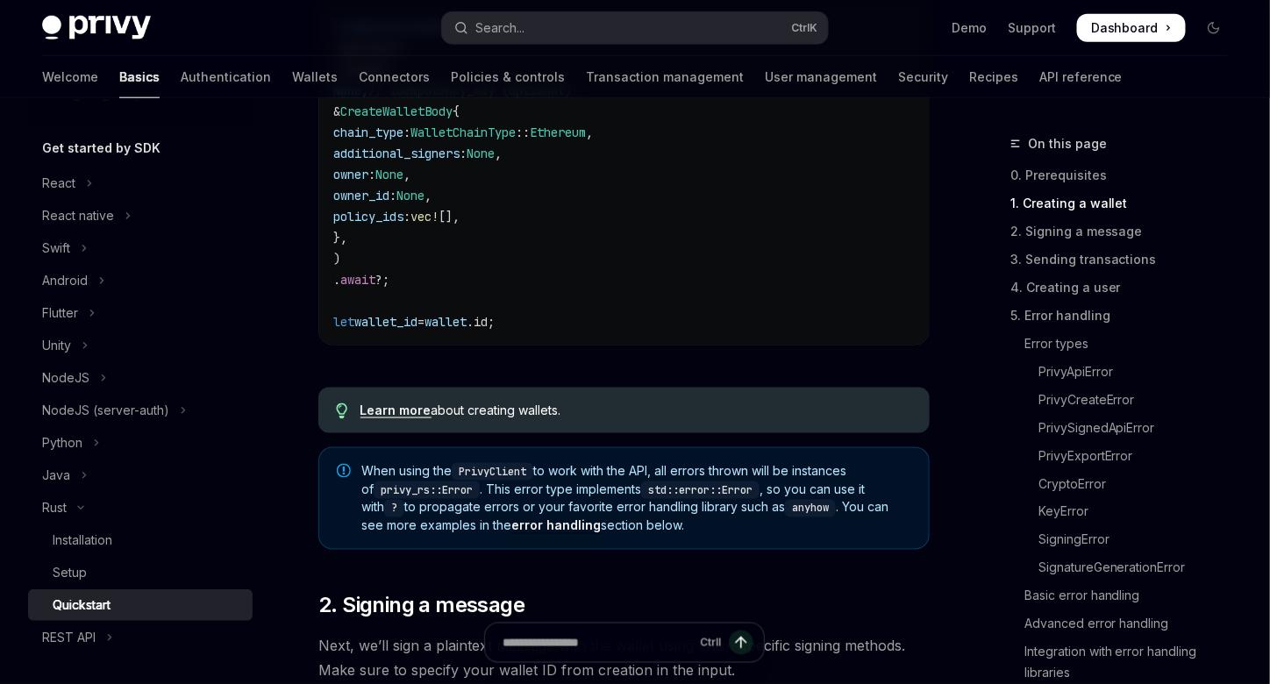
click at [451, 69] on link "Policies & controls" at bounding box center [508, 77] width 114 height 42
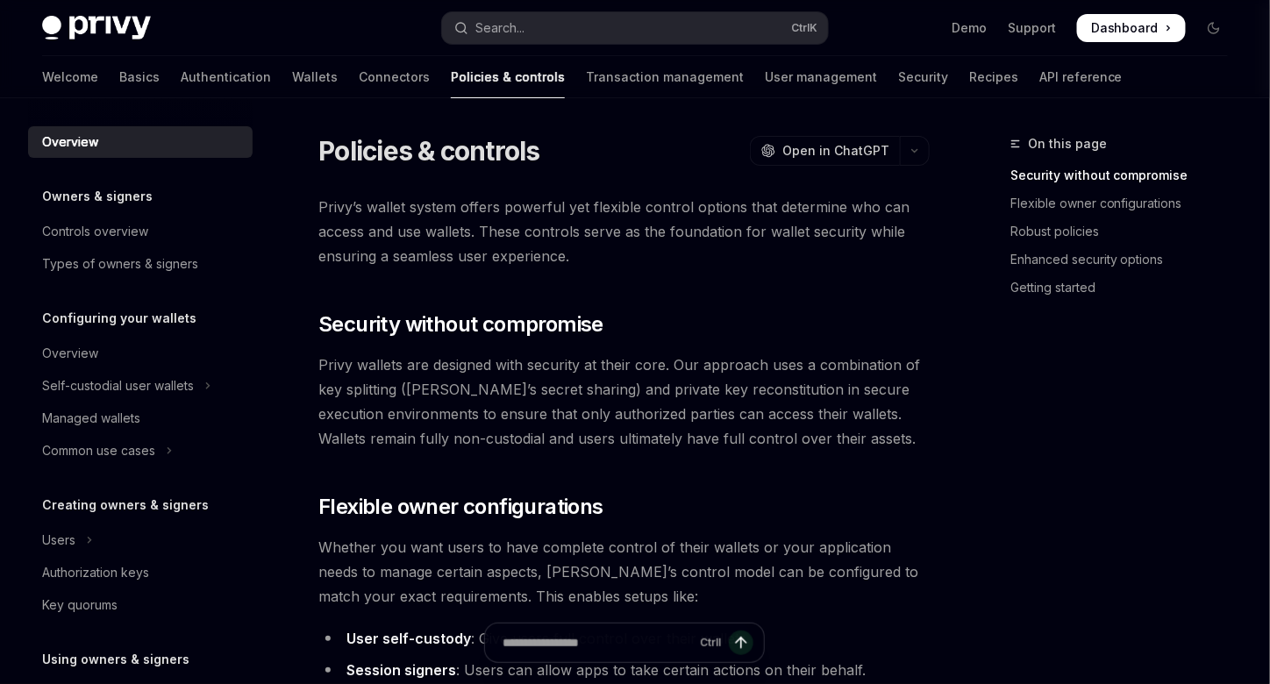
click at [181, 72] on link "Authentication" at bounding box center [226, 77] width 90 height 42
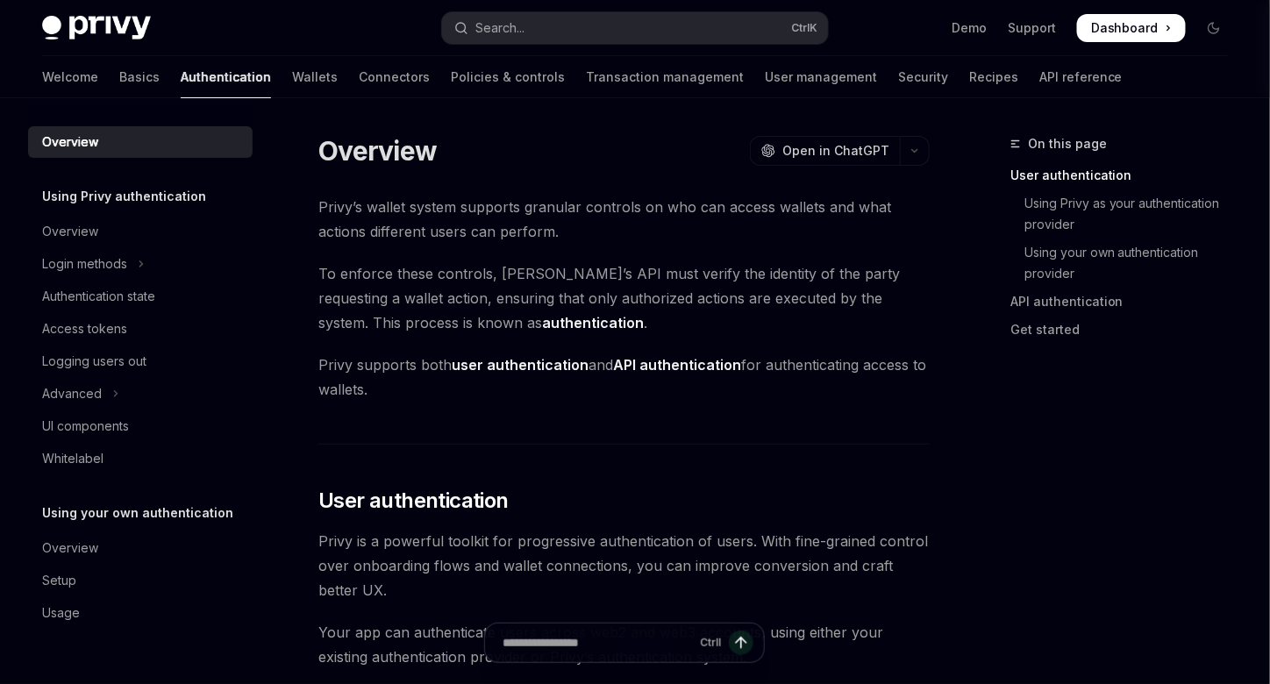
click at [127, 253] on div "Login methods" at bounding box center [84, 263] width 85 height 21
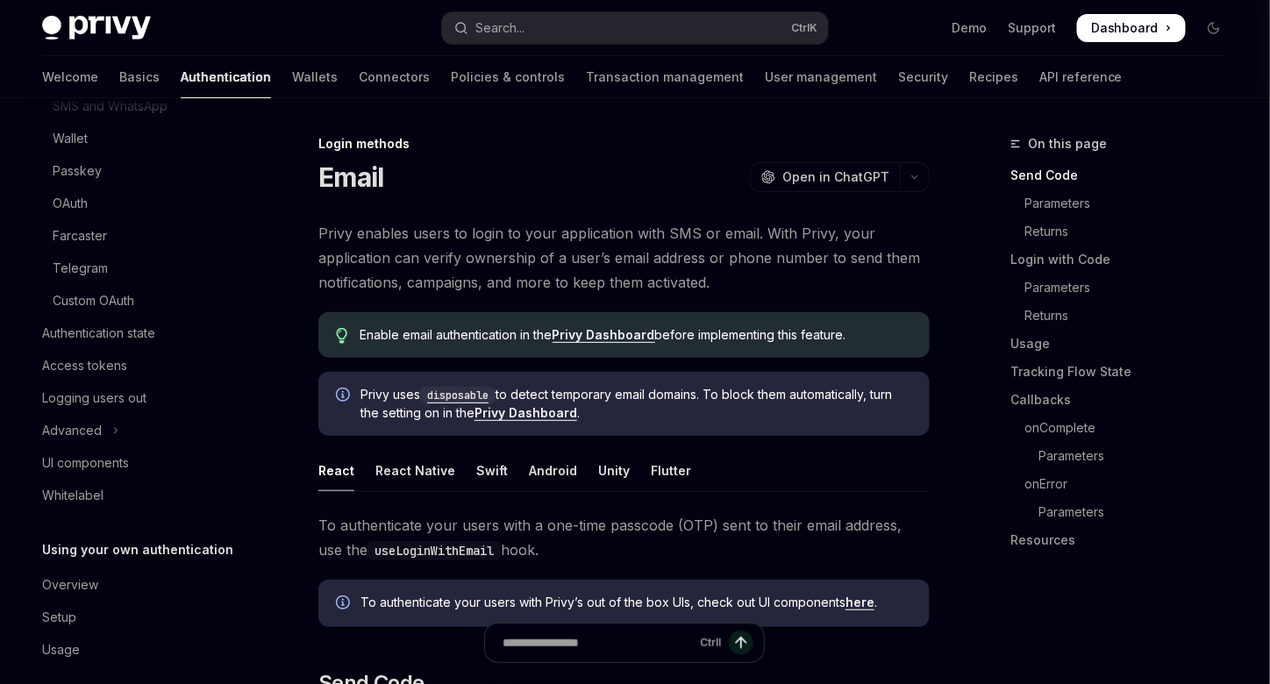
scroll to position [239, 0]
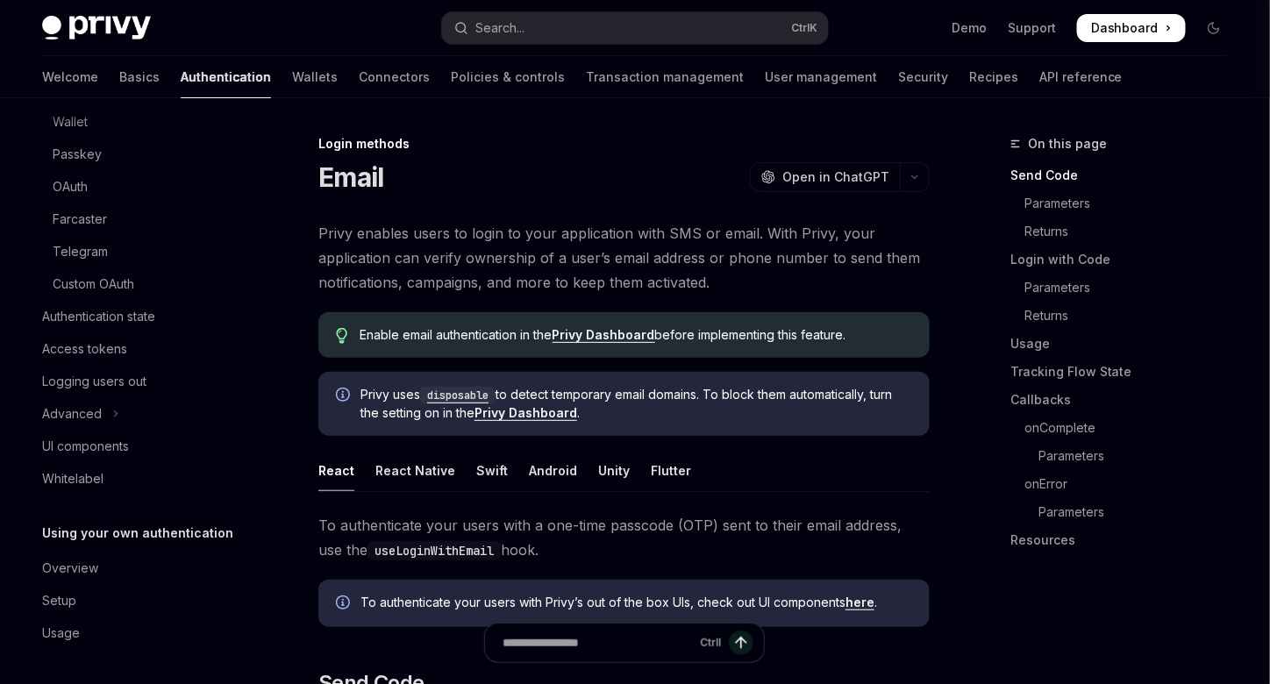
click at [123, 370] on link "Logging users out" at bounding box center [140, 382] width 225 height 32
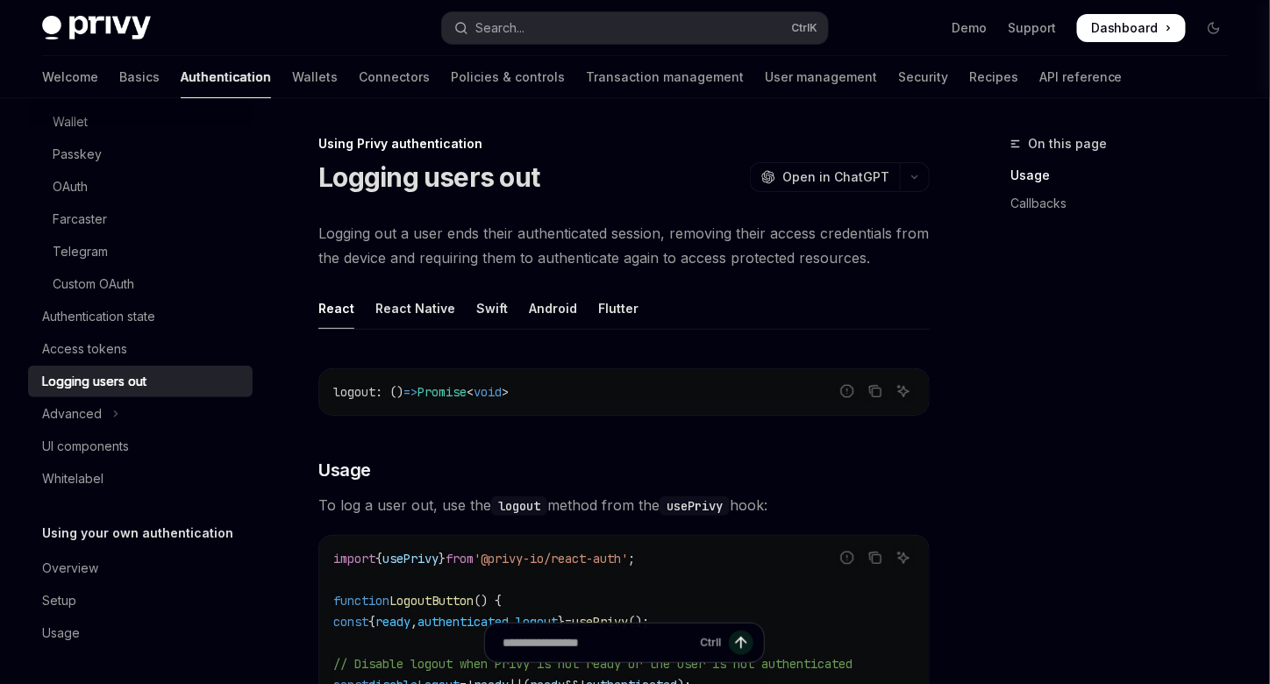
click at [161, 353] on div "Access tokens" at bounding box center [142, 349] width 200 height 21
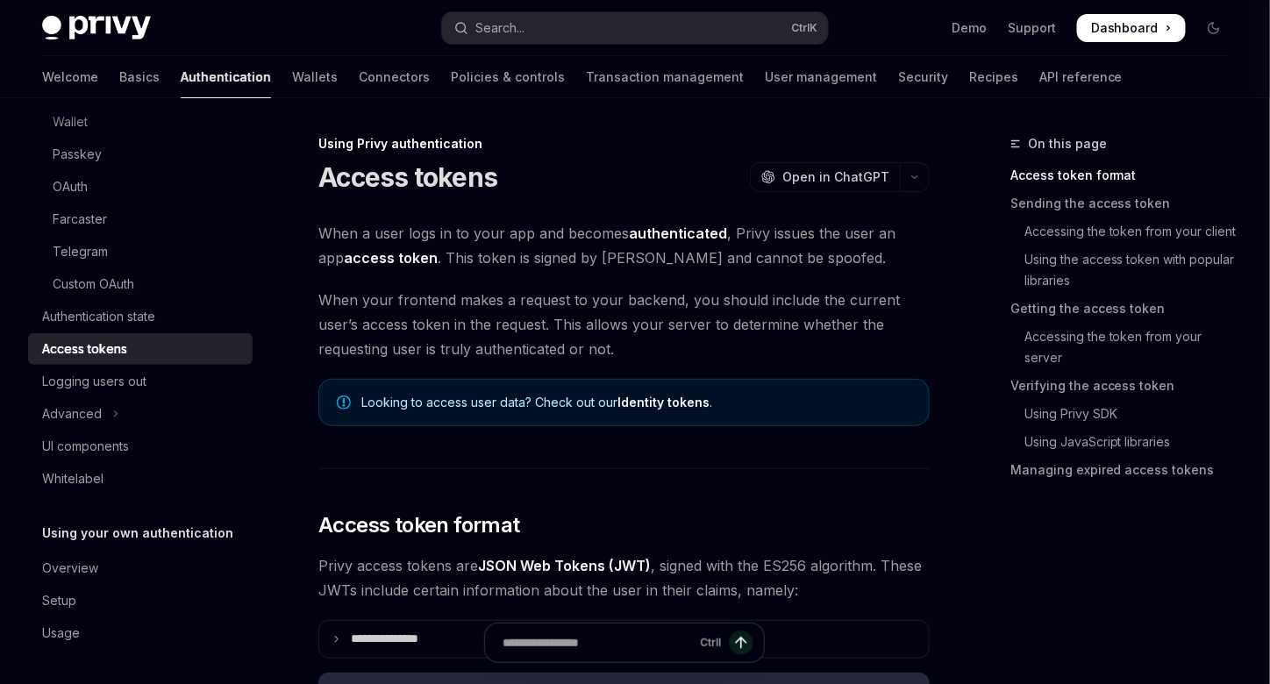
click at [139, 412] on button "Advanced" at bounding box center [140, 414] width 225 height 32
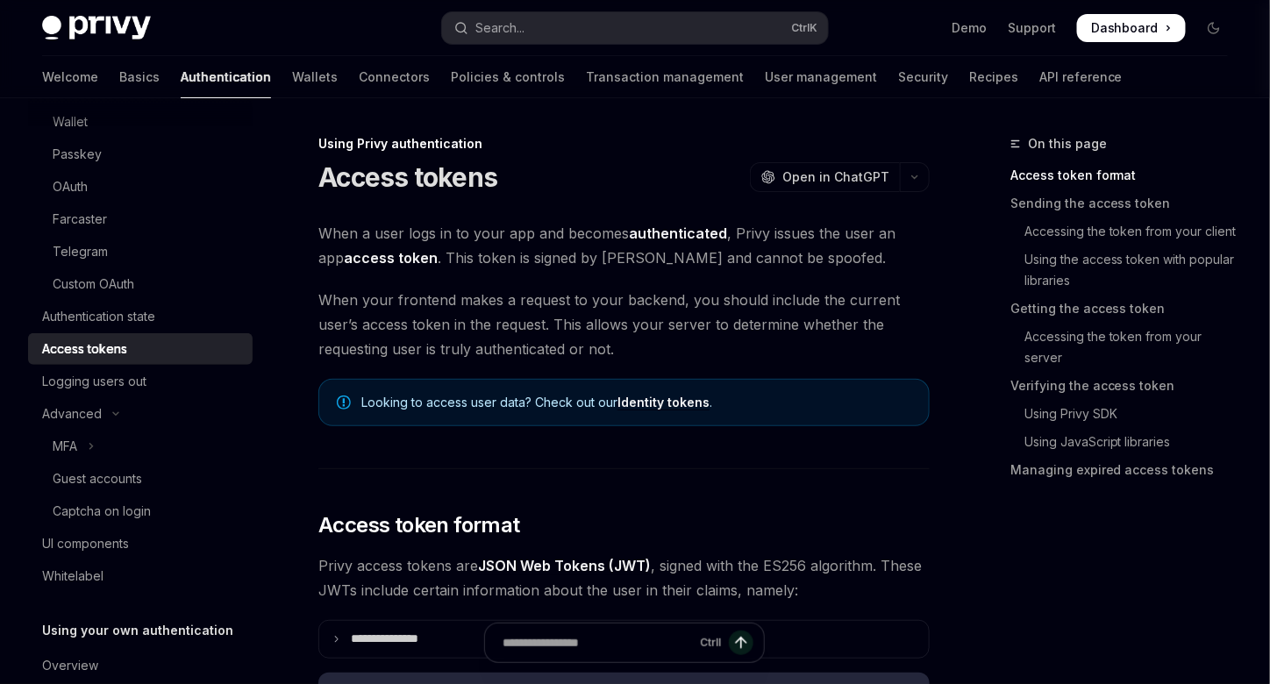
click at [135, 437] on button "MFA" at bounding box center [140, 447] width 225 height 32
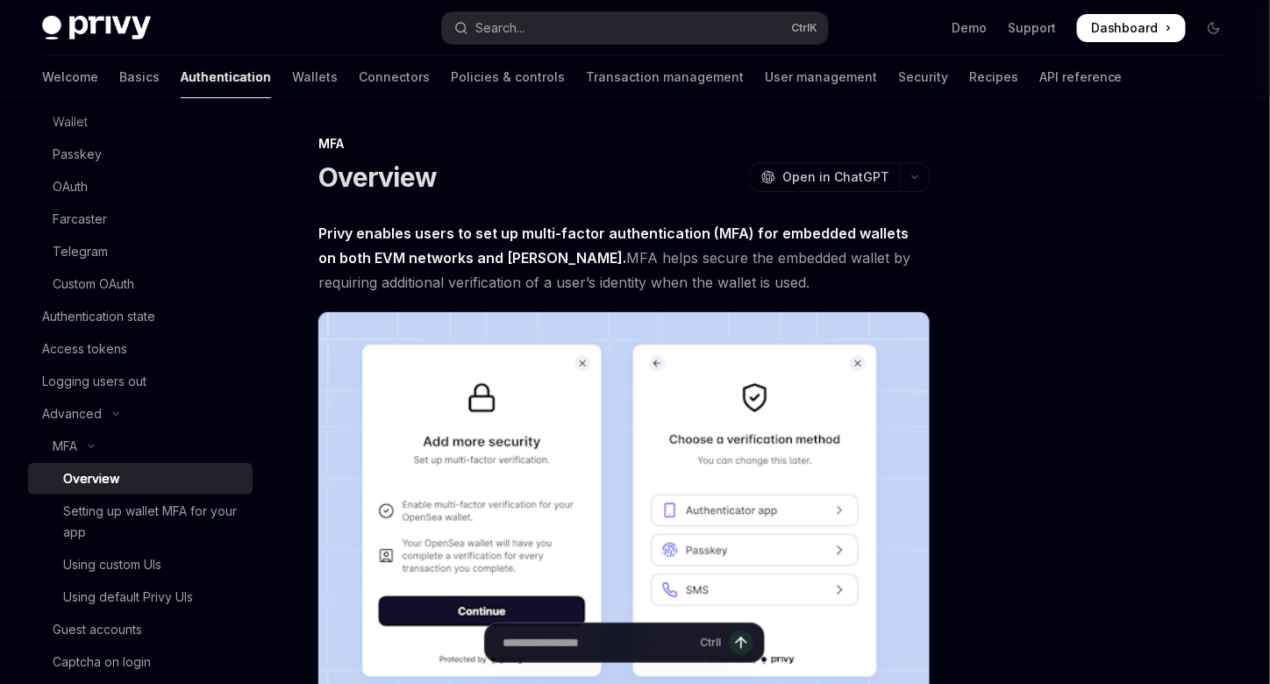
click at [161, 554] on div "Using custom UIs" at bounding box center [112, 564] width 98 height 21
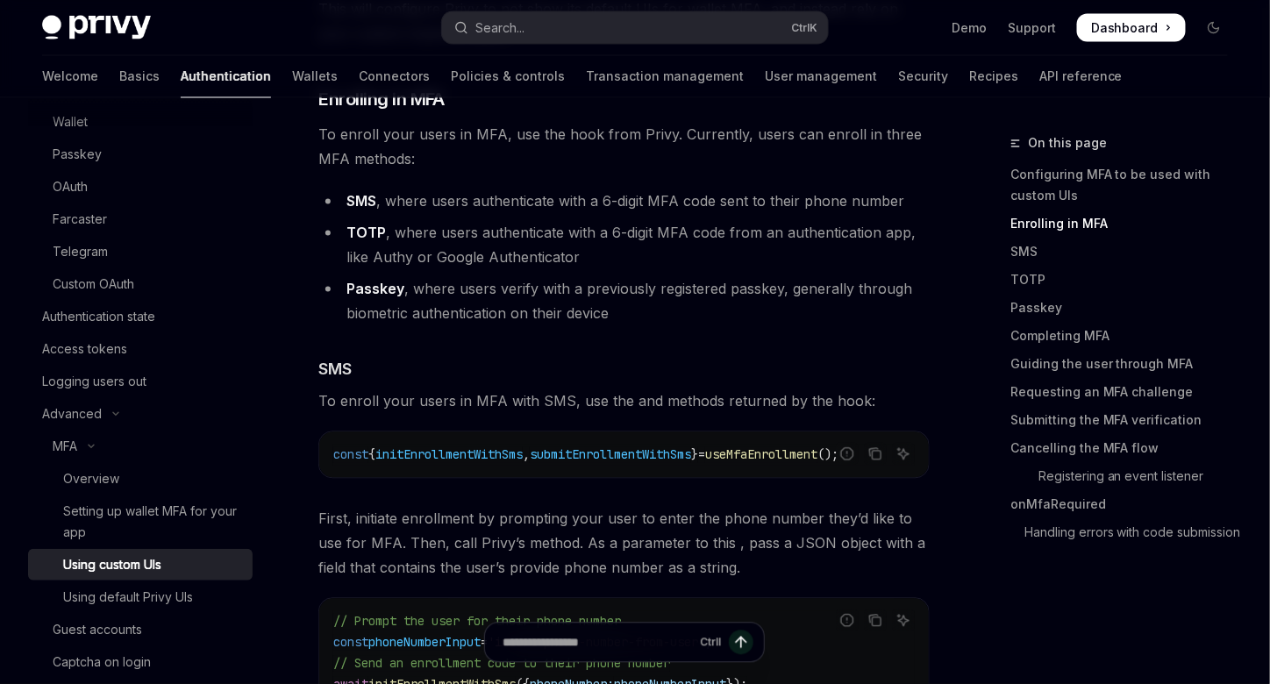
scroll to position [965, 0]
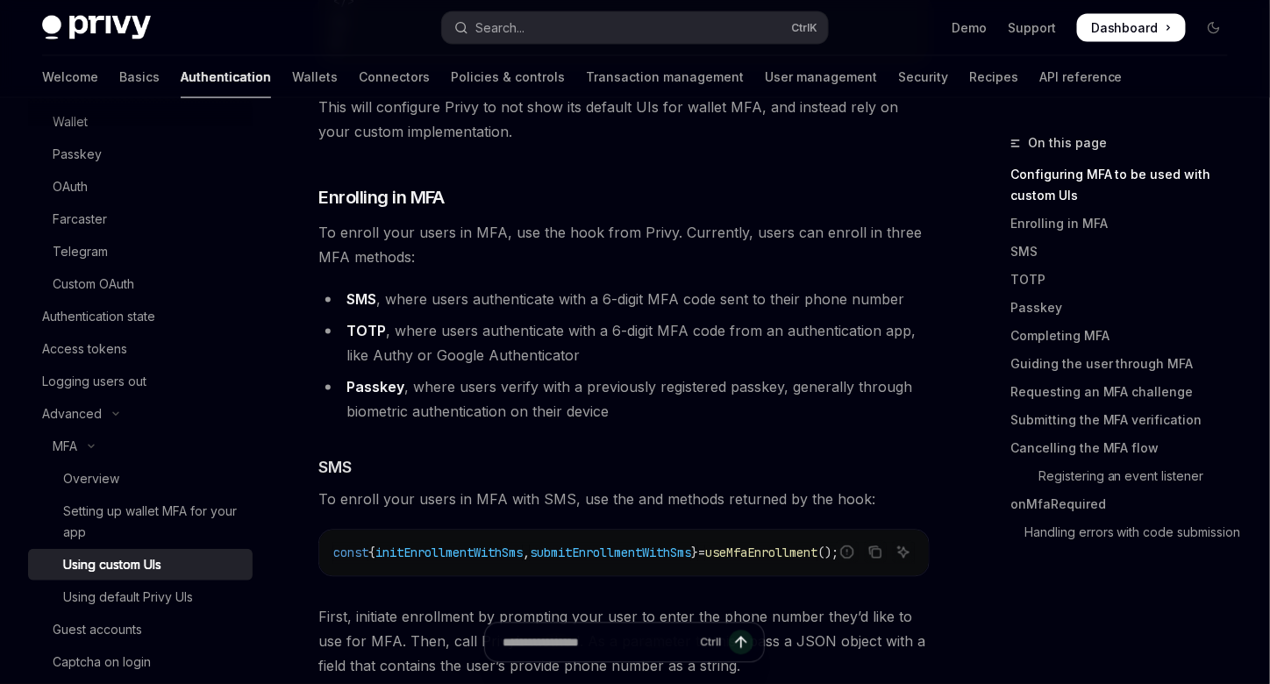
click at [133, 289] on div "Custom OAuth" at bounding box center [94, 284] width 82 height 21
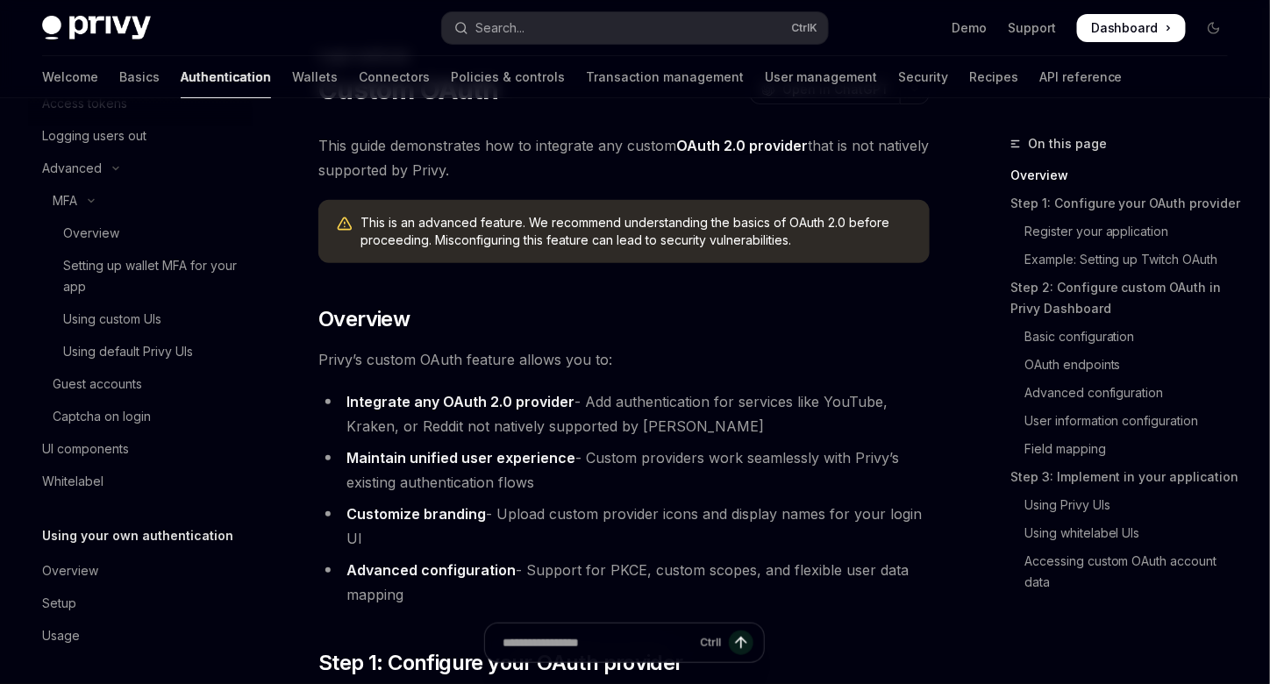
scroll to position [488, 0]
click at [292, 82] on link "Wallets" at bounding box center [315, 77] width 46 height 42
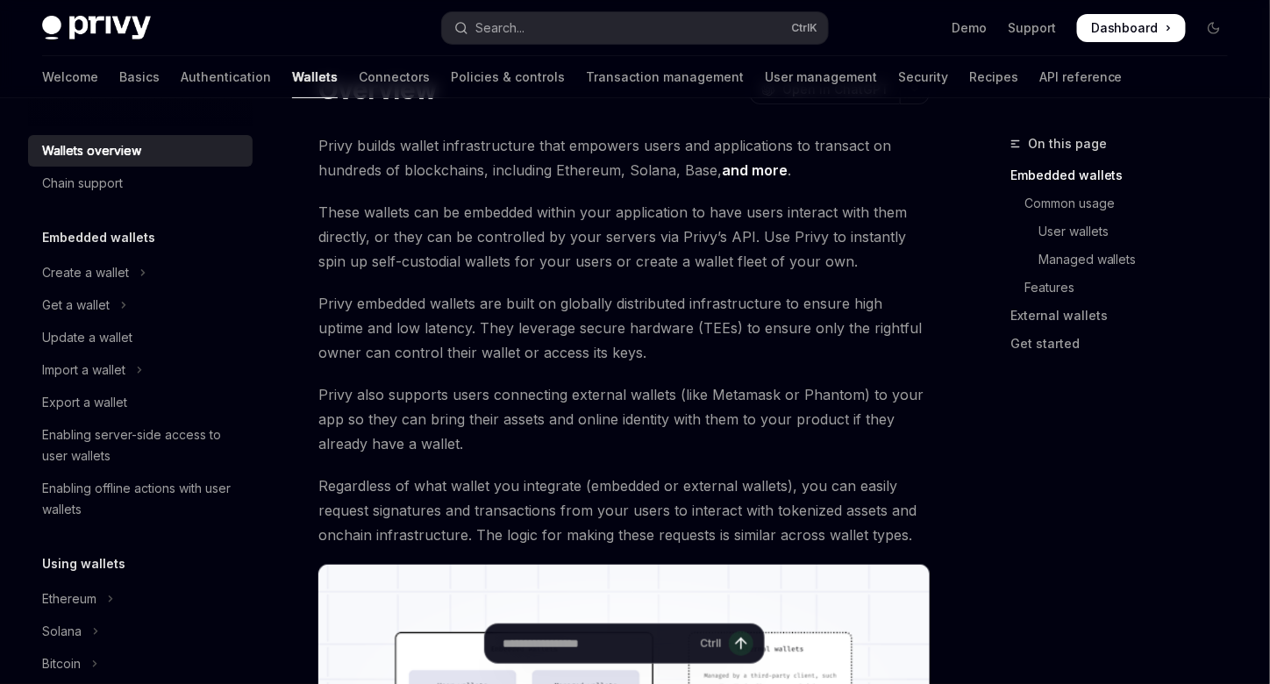
click at [181, 82] on link "Authentication" at bounding box center [226, 77] width 90 height 42
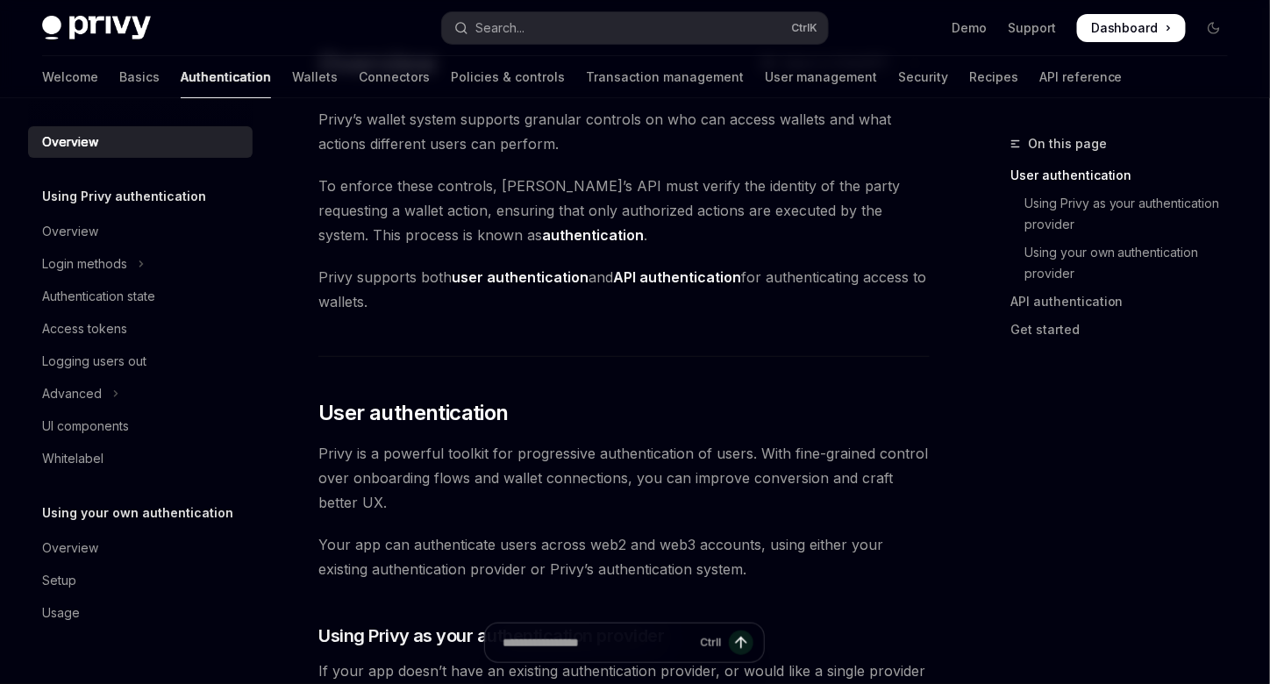
click at [765, 81] on link "User management" at bounding box center [821, 77] width 112 height 42
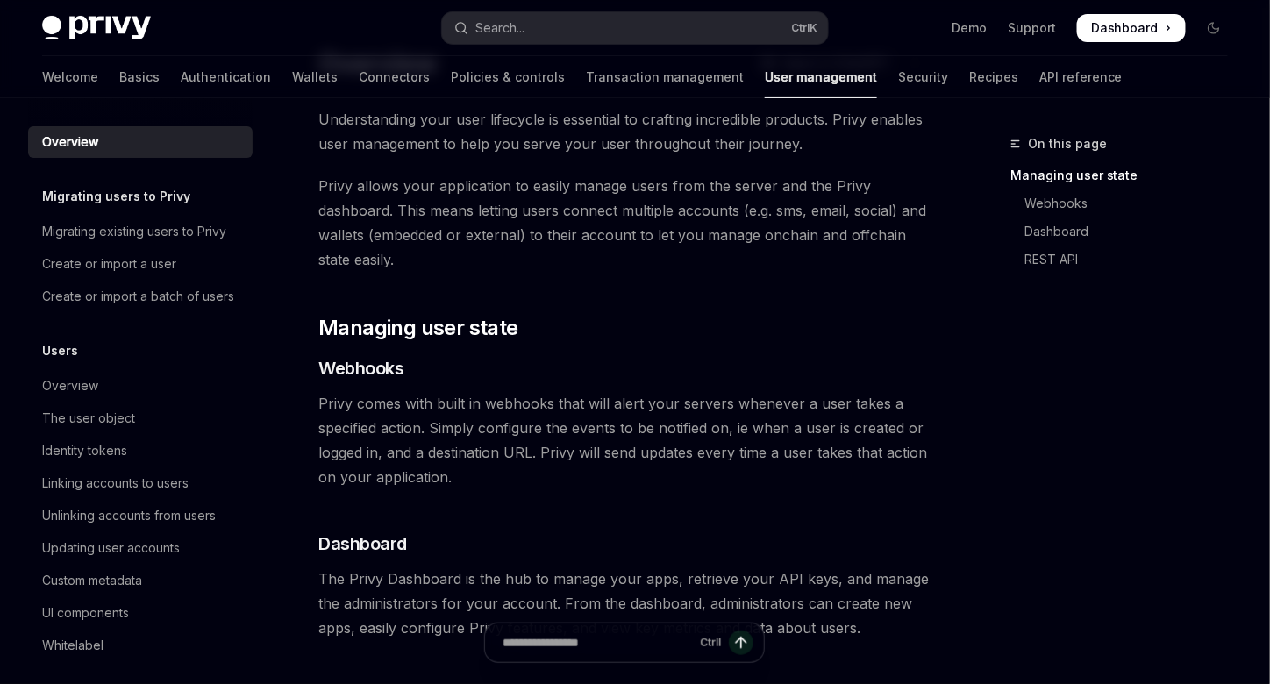
click at [849, 83] on div "Welcome Basics Authentication Wallets Connectors Policies & controls Transactio…" at bounding box center [582, 77] width 1081 height 42
click at [898, 83] on link "Security" at bounding box center [923, 77] width 50 height 42
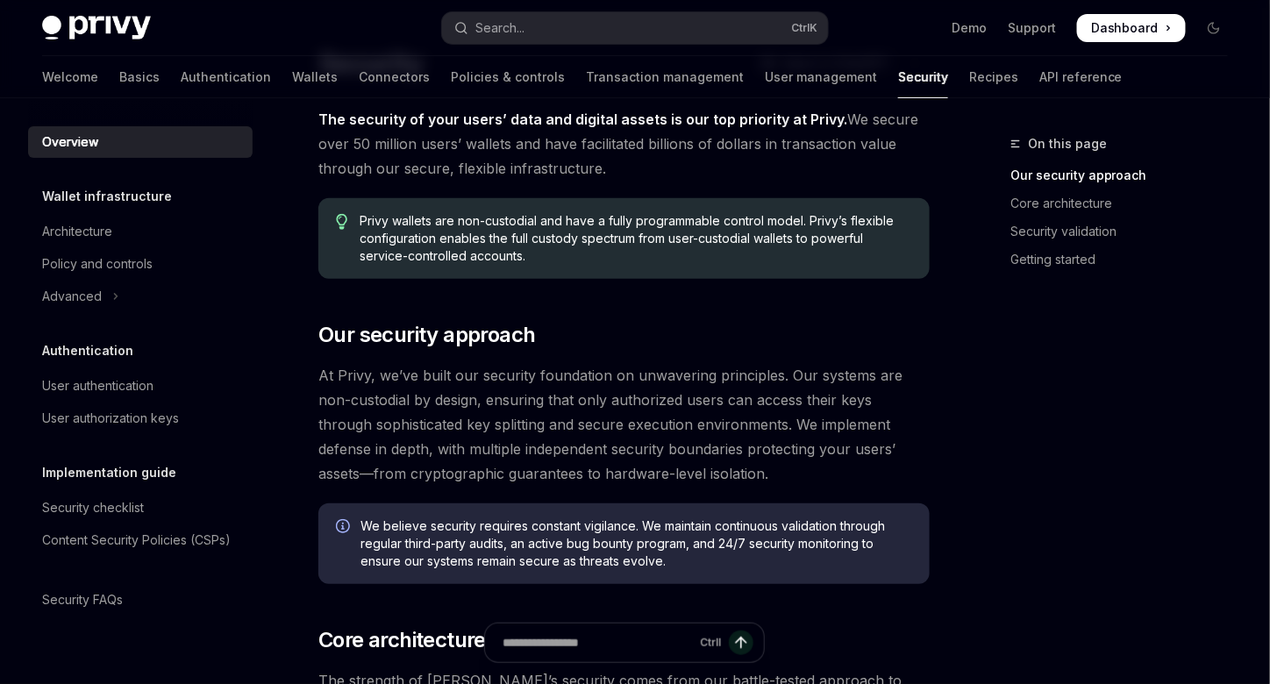
click at [116, 218] on link "Architecture" at bounding box center [140, 232] width 225 height 32
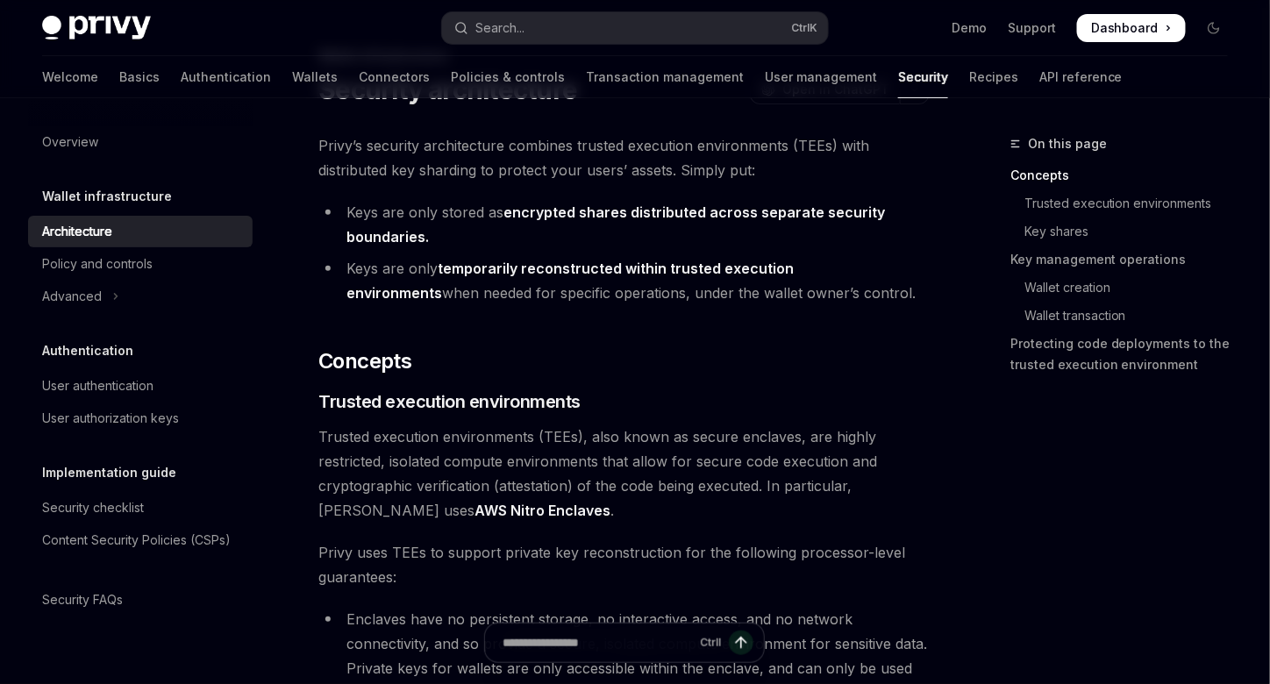
click at [161, 384] on div "User authentication" at bounding box center [142, 385] width 200 height 21
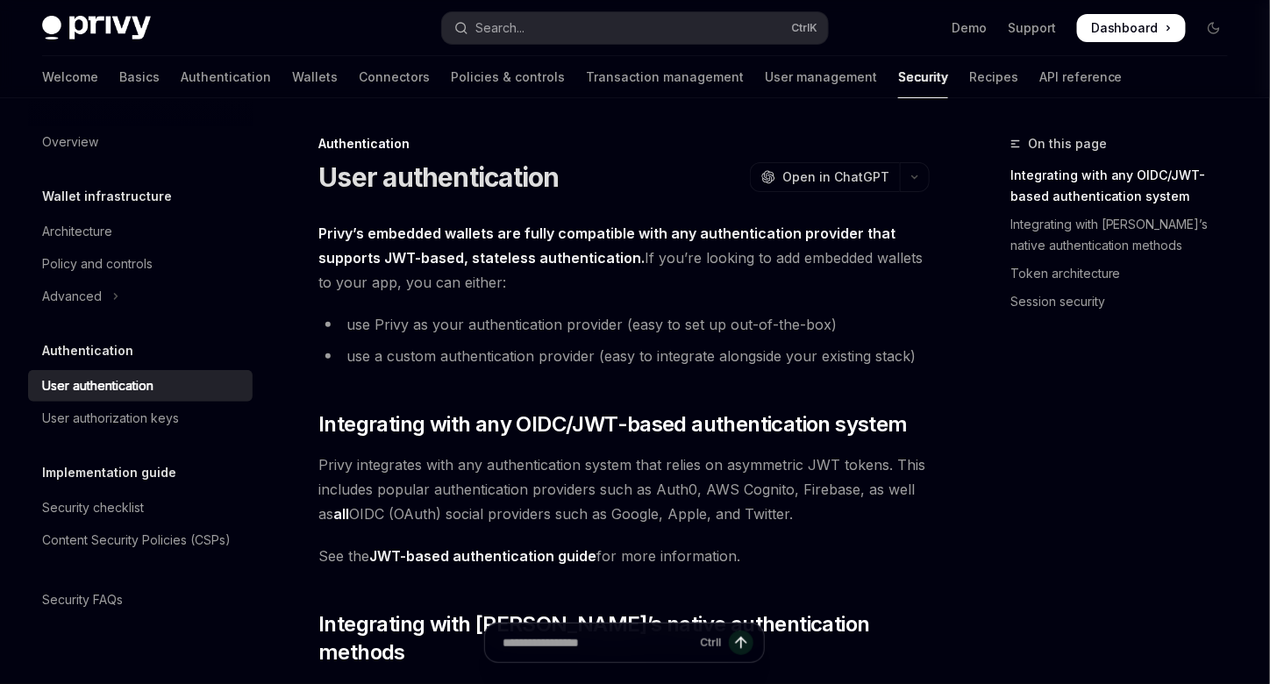
click at [1039, 86] on link "API reference" at bounding box center [1080, 77] width 83 height 42
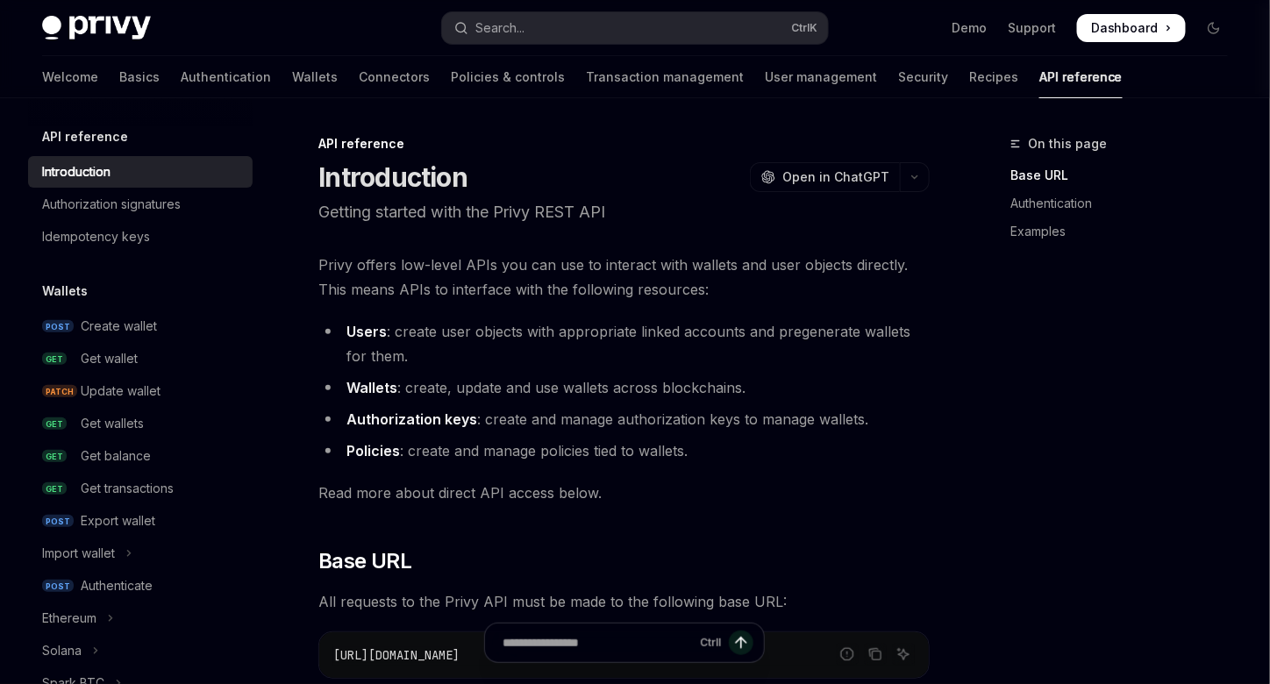
click at [839, 72] on div "Welcome Basics Authentication Wallets Connectors Policies & controls Transactio…" at bounding box center [582, 77] width 1081 height 42
click at [969, 79] on link "Recipes" at bounding box center [993, 77] width 49 height 42
type textarea "*"
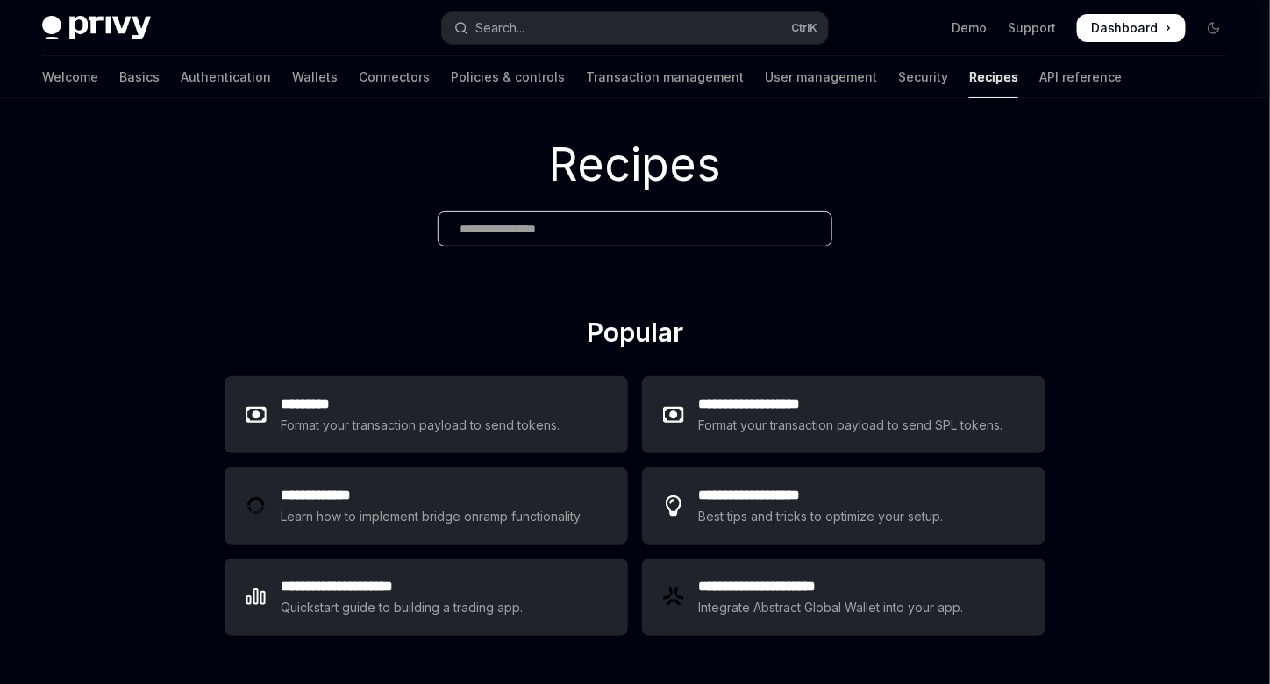
scroll to position [88, 0]
